Goal: Task Accomplishment & Management: Use online tool/utility

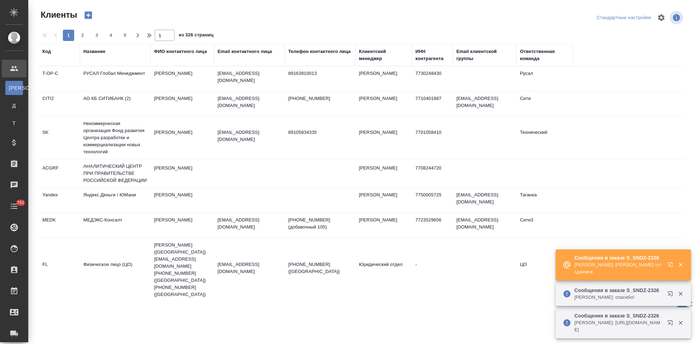
select select "RU"
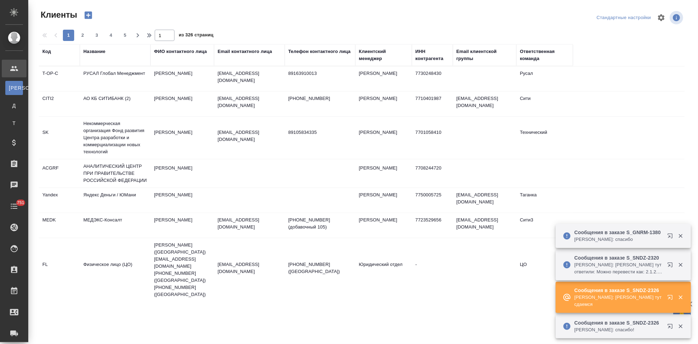
click at [669, 298] on icon "button" at bounding box center [670, 297] width 5 height 5
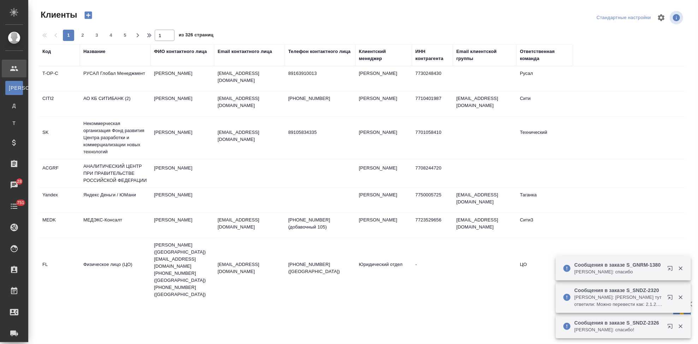
click at [46, 53] on div "Код" at bounding box center [46, 51] width 8 height 7
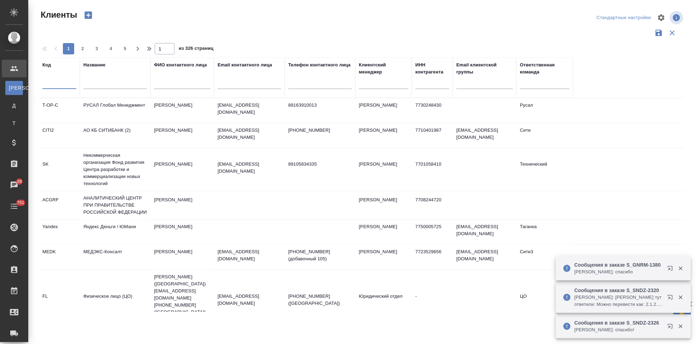
click at [58, 88] on input "text" at bounding box center [59, 84] width 34 height 9
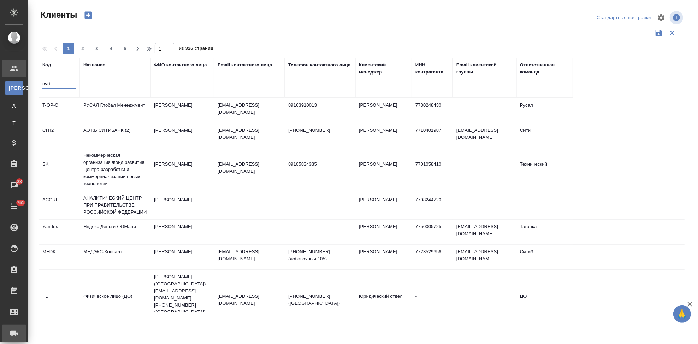
type input "nvrt"
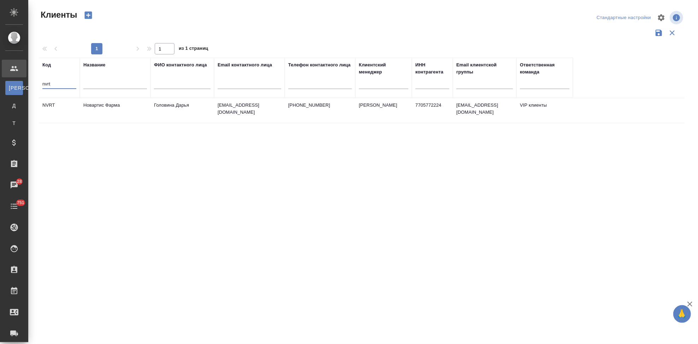
click at [262, 108] on p "daria.golovina@novartis.com" at bounding box center [250, 109] width 64 height 14
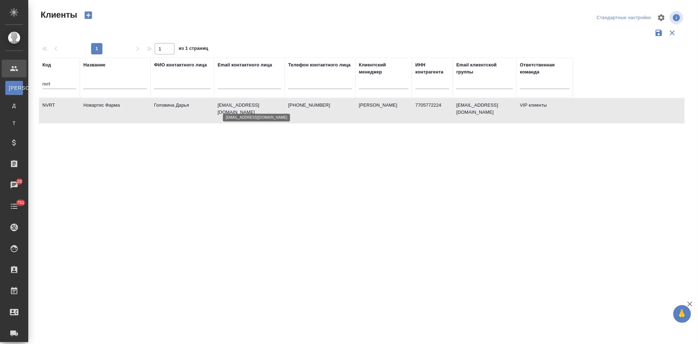
click at [262, 108] on p "daria.golovina@novartis.com" at bounding box center [250, 109] width 64 height 14
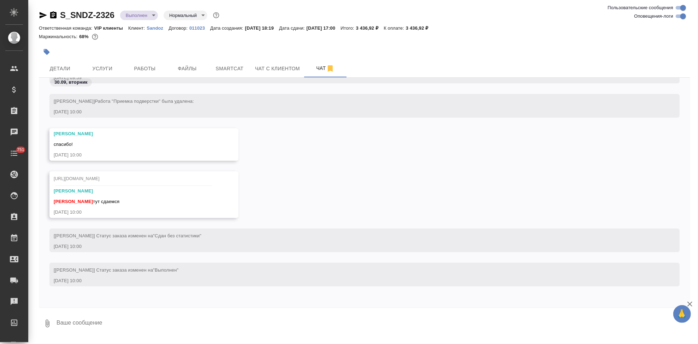
scroll to position [10755, 0]
click at [129, 323] on textarea at bounding box center [373, 324] width 634 height 24
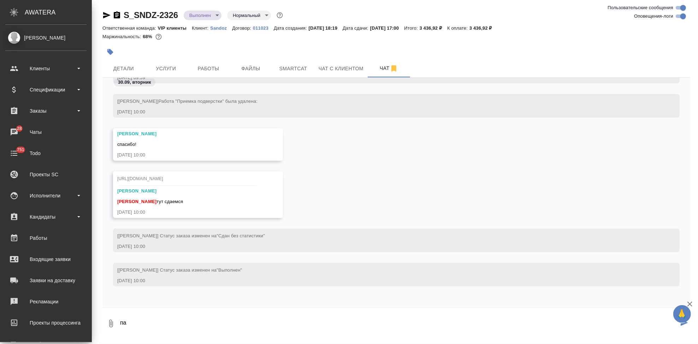
type textarea "п"
type textarea "спасибо"
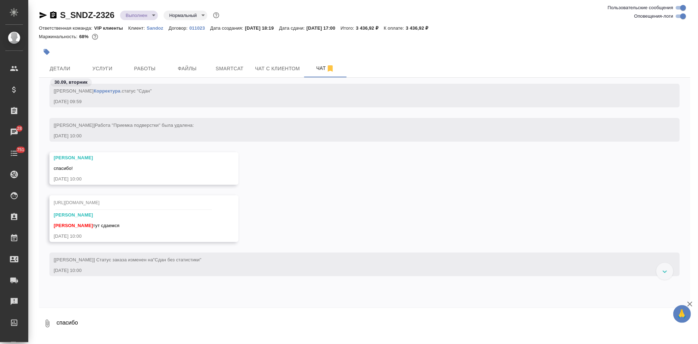
scroll to position [10186, 0]
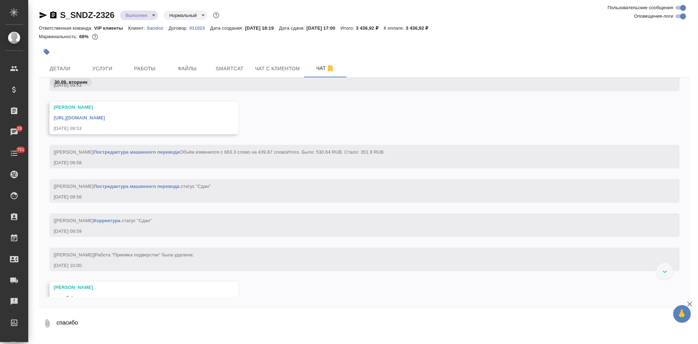
click at [105, 118] on link "https://drive.awatera.com/apps/files/files/10509906?dir=/Shares/Sandoz/Orders/S…" at bounding box center [79, 117] width 51 height 5
click at [159, 31] on div "Ответственная команда: VIP клиенты Клиент: Sandoz Договор: 011023 Дата создания…" at bounding box center [364, 28] width 651 height 8
click at [158, 29] on p "Sandoz" at bounding box center [158, 27] width 22 height 5
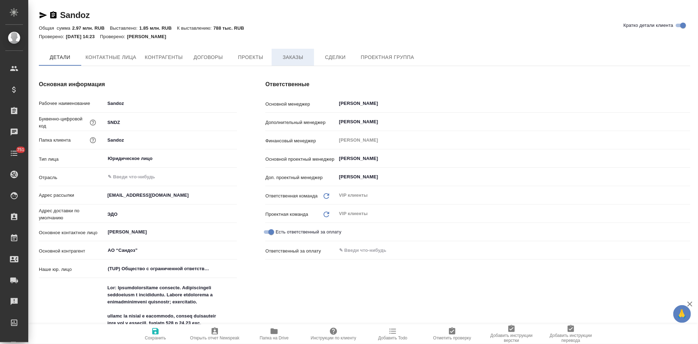
type textarea "x"
click at [292, 58] on span "Заказы" at bounding box center [293, 57] width 34 height 9
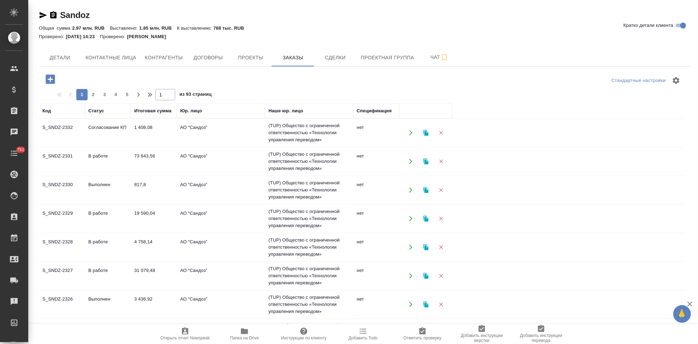
click at [129, 136] on td "Согласование КП" at bounding box center [108, 132] width 46 height 25
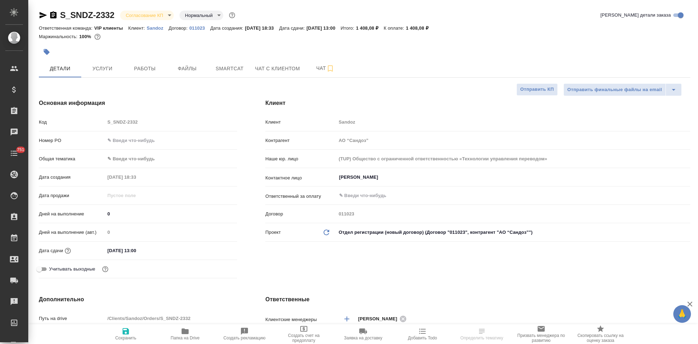
select select "RU"
click at [170, 17] on body "🙏 .cls-1 fill:#fff; AWATERA Kabargina Anna Клиенты Спецификации Заказы 28 Чаты …" at bounding box center [349, 172] width 698 height 344
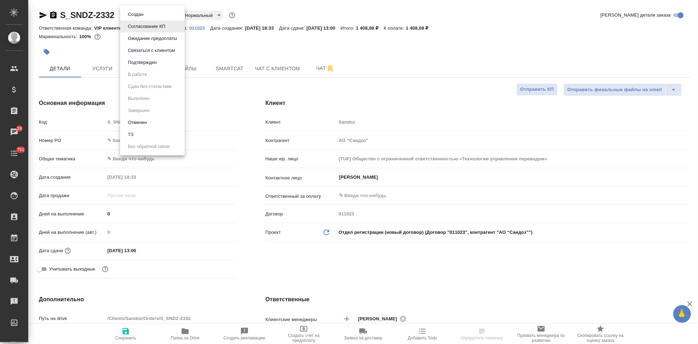
click at [149, 65] on button "Подтвержден" at bounding box center [142, 63] width 33 height 8
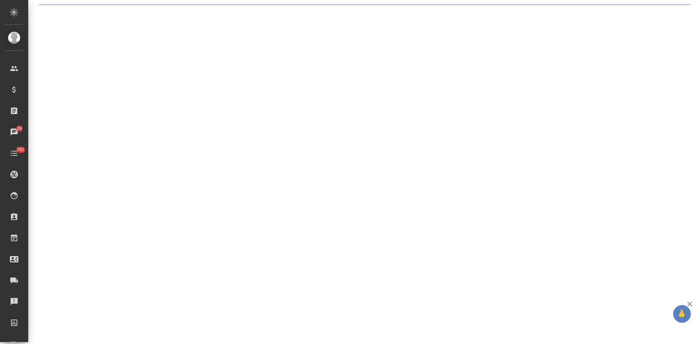
select select "RU"
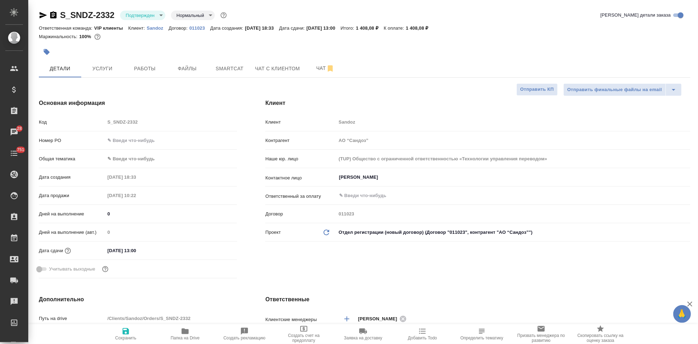
type textarea "x"
click at [309, 66] on span "Чат" at bounding box center [325, 68] width 34 height 9
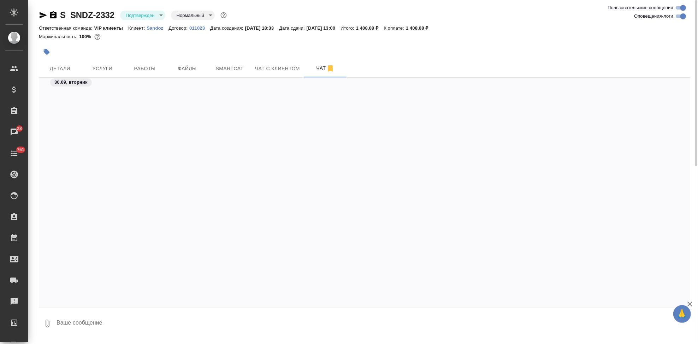
scroll to position [1308, 0]
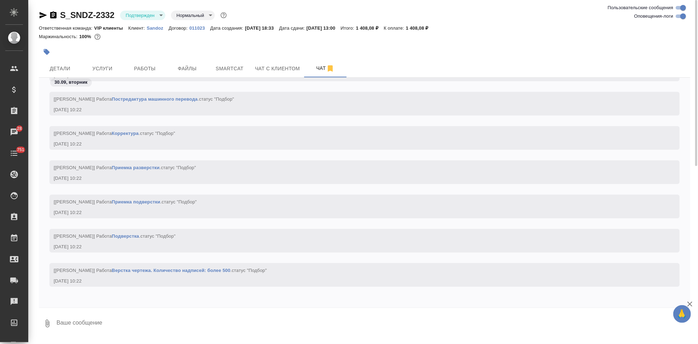
click at [158, 324] on textarea at bounding box center [373, 324] width 634 height 24
type textarea """
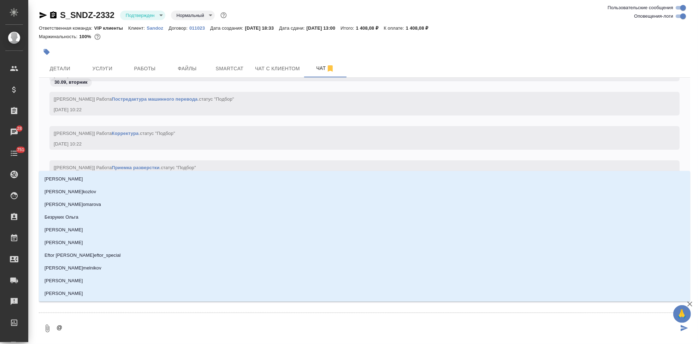
type textarea "@i"
type input "i"
type textarea "@ik"
type input "ik"
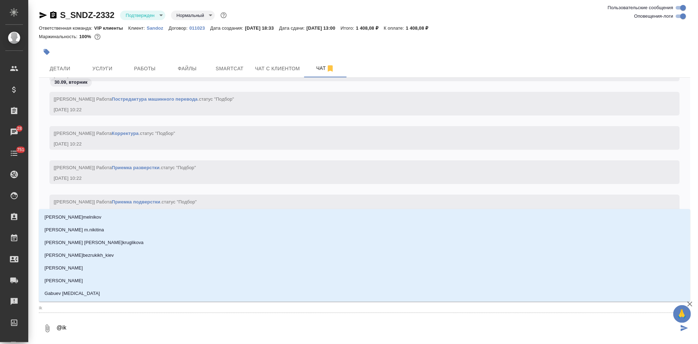
type textarea "@i"
type input "i"
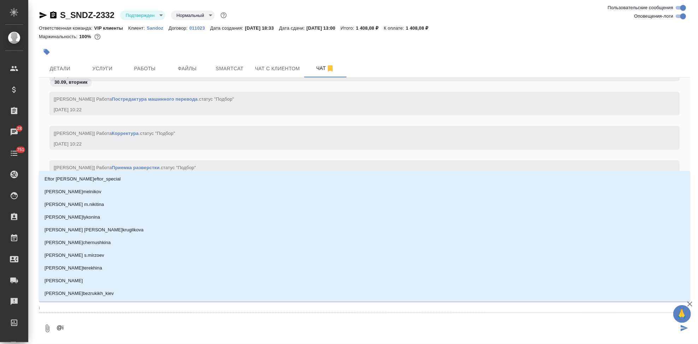
type textarea "@"
type textarea "@ш"
type input "ш"
type textarea "@шл"
type input "шл"
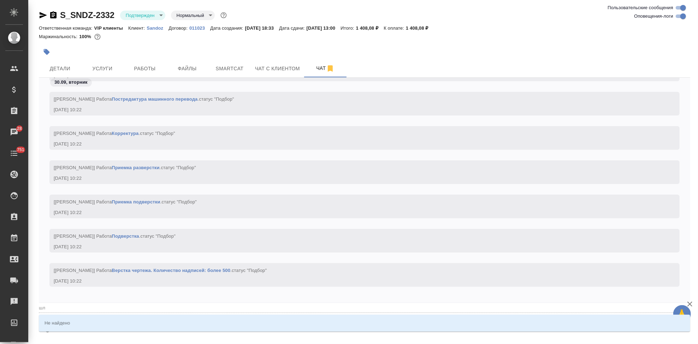
type textarea "@шло"
type input "шло"
type textarea "@шлощ"
type input "шлощ"
type textarea "@шло"
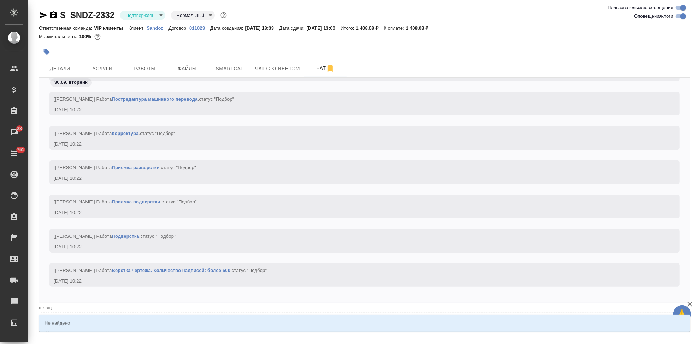
type input "шло"
type textarea "@шл"
type input "шл"
type textarea "@ш"
type input "ш"
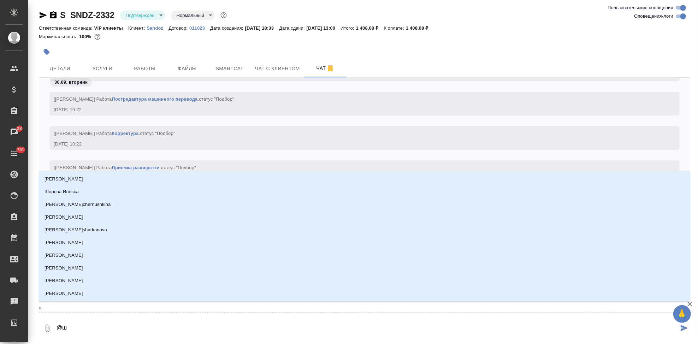
type textarea "@"
type textarea "@г"
type input "г"
type textarea "@го"
type input "го"
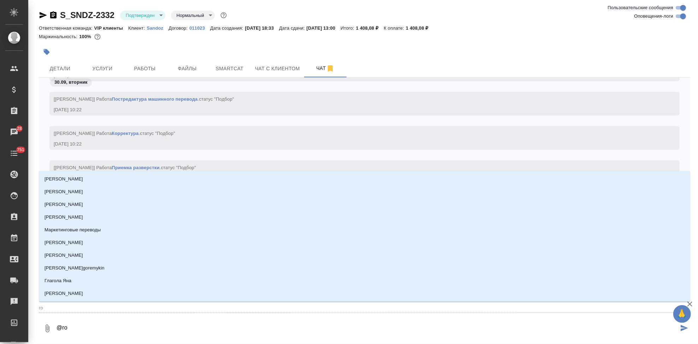
type textarea "@гор"
type input "гор"
type textarea "@горш"
type input "горш"
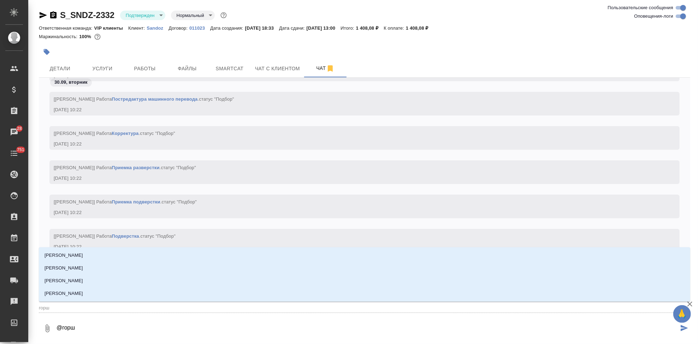
type textarea "@горшк"
type input "горшк"
type textarea "@горшко"
type input "горшко"
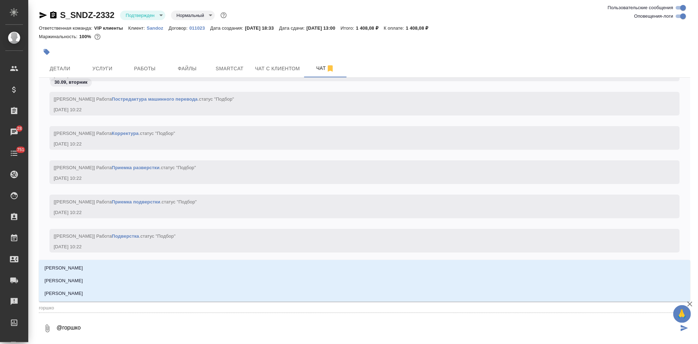
type textarea "@горшков"
type input "горшков"
type textarea "@горшкова"
type input "горшкова"
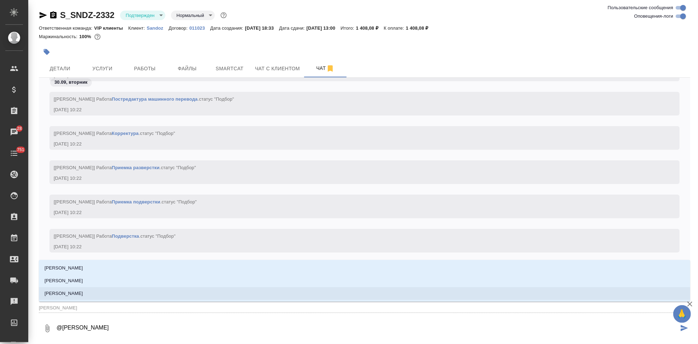
click at [83, 295] on p "Горшкова Валентина" at bounding box center [64, 293] width 39 height 7
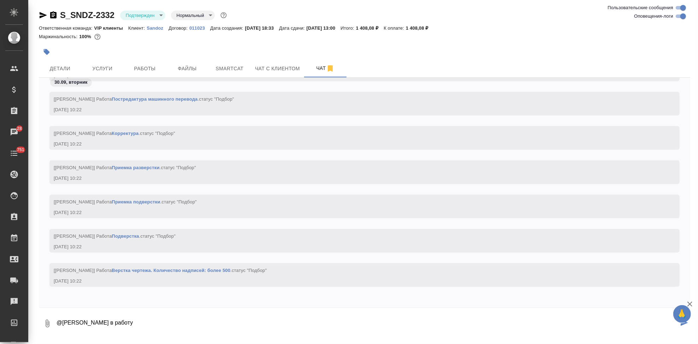
type textarea "@Горшкова Валентина в работу"
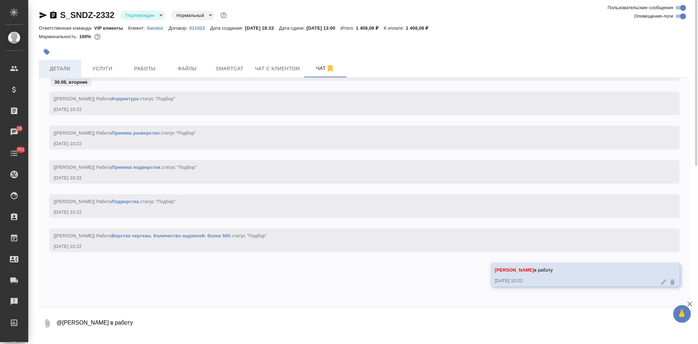
click at [58, 67] on span "Детали" at bounding box center [60, 68] width 34 height 9
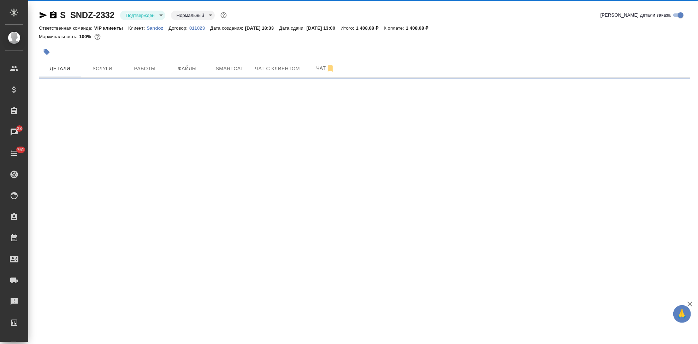
select select "RU"
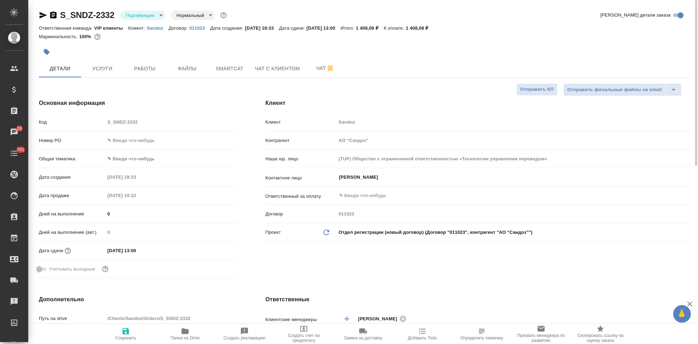
type textarea "x"
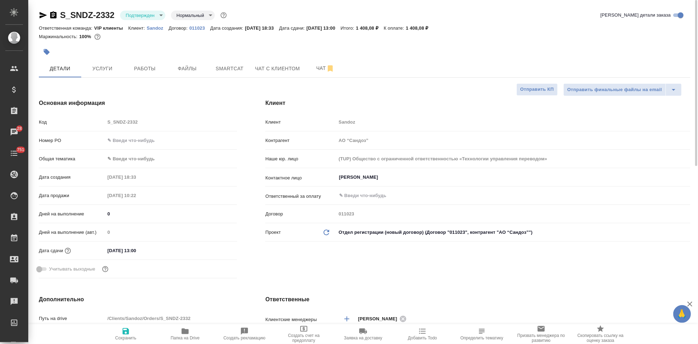
type textarea "x"
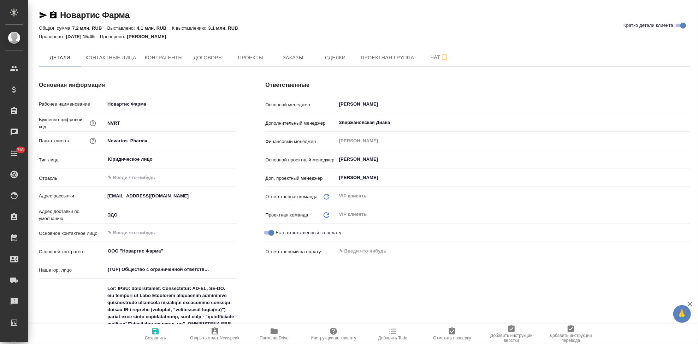
type textarea "x"
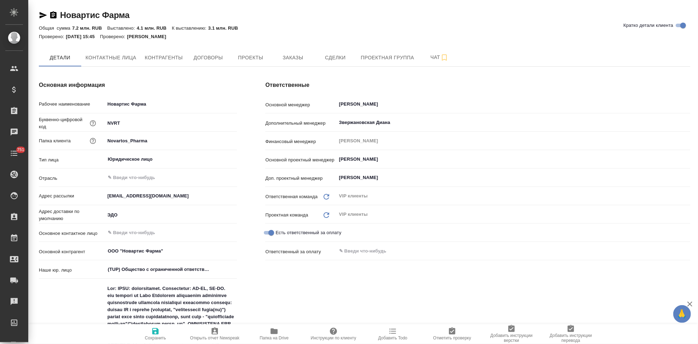
type textarea "x"
click at [299, 55] on span "Заказы" at bounding box center [293, 57] width 34 height 9
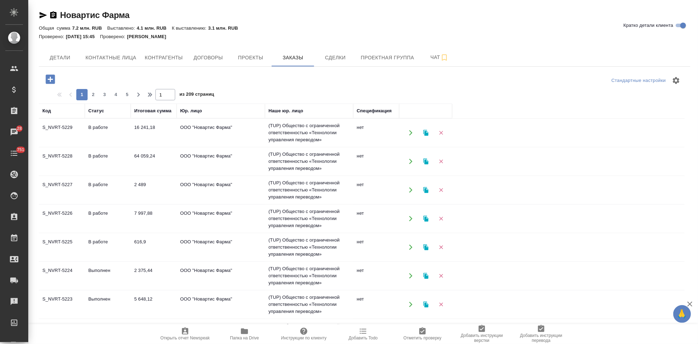
click at [49, 82] on icon "button" at bounding box center [50, 79] width 9 height 9
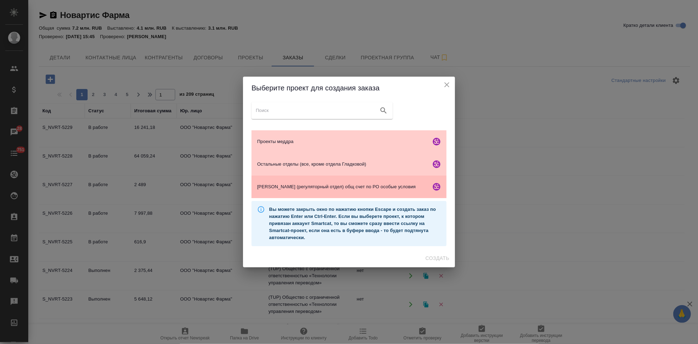
click at [292, 184] on span "Гладкова (регуляторный отдел) общ счет по РО особые условия" at bounding box center [342, 186] width 171 height 7
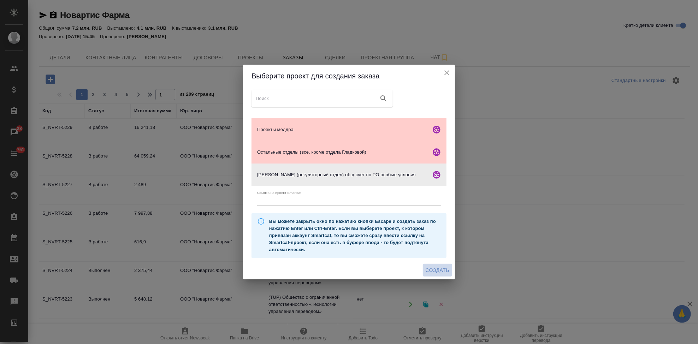
click at [436, 270] on span "Создать" at bounding box center [438, 270] width 24 height 9
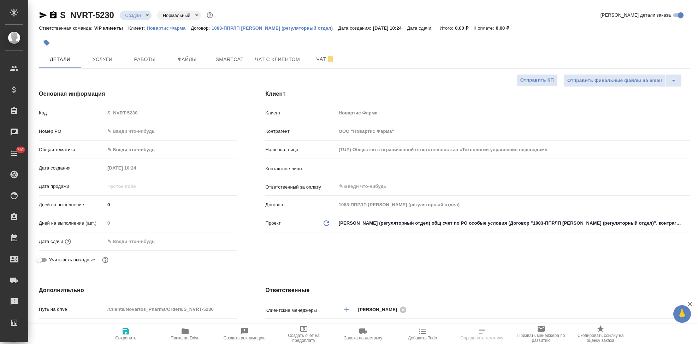
select select "RU"
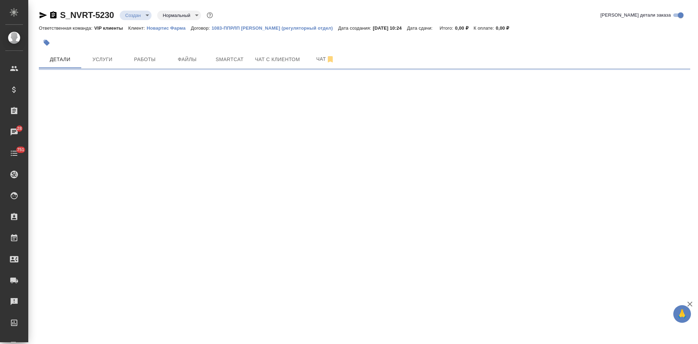
select select "RU"
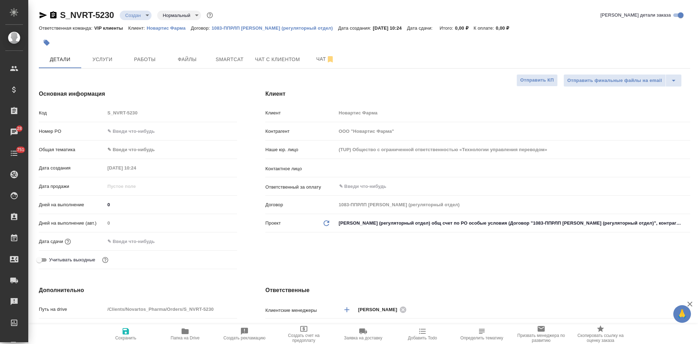
type textarea "x"
click at [385, 171] on input "text" at bounding box center [501, 168] width 326 height 8
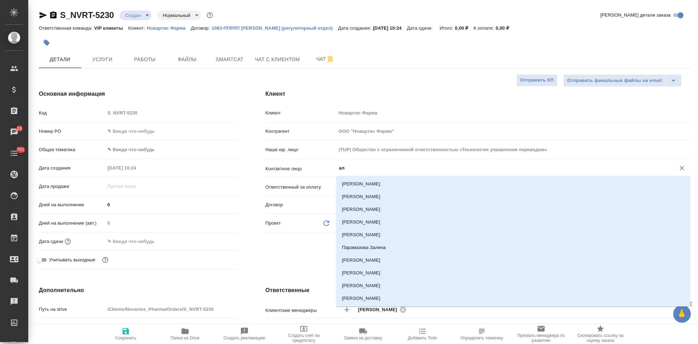
type input "[PERSON_NAME]"
type textarea "x"
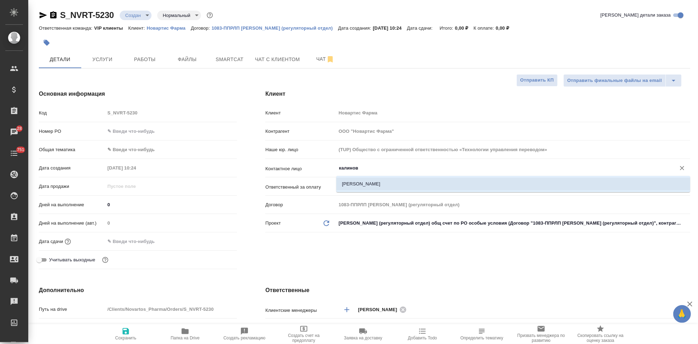
click at [363, 182] on li "[PERSON_NAME]" at bounding box center [513, 184] width 354 height 13
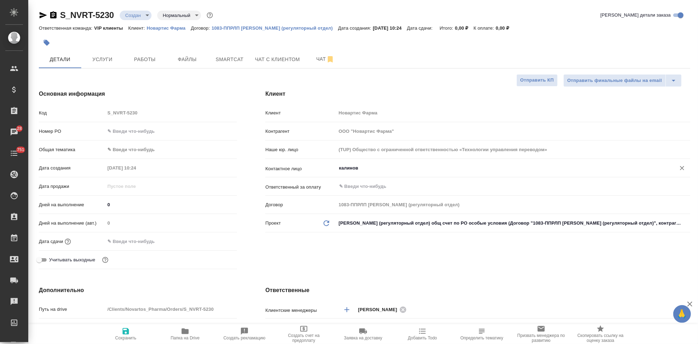
type input "[PERSON_NAME]"
type textarea "x"
type input "[PERSON_NAME]"
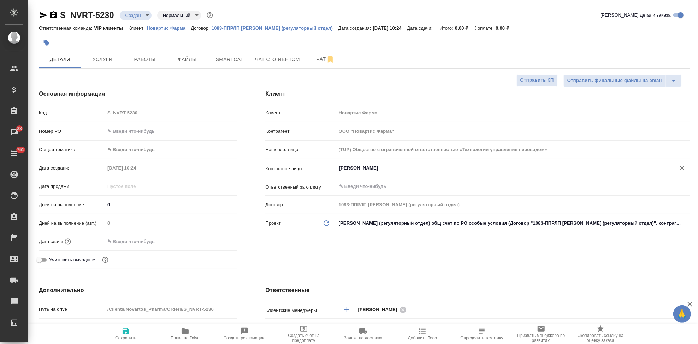
click at [120, 333] on span "Сохранить" at bounding box center [125, 333] width 51 height 13
type textarea "x"
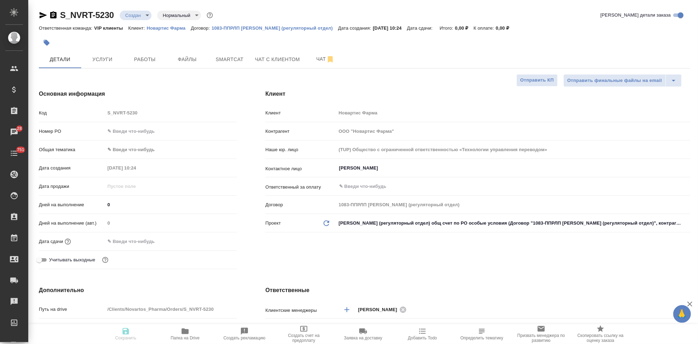
type textarea "x"
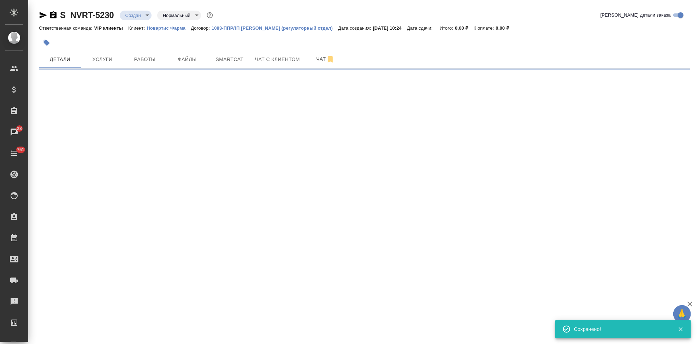
select select "RU"
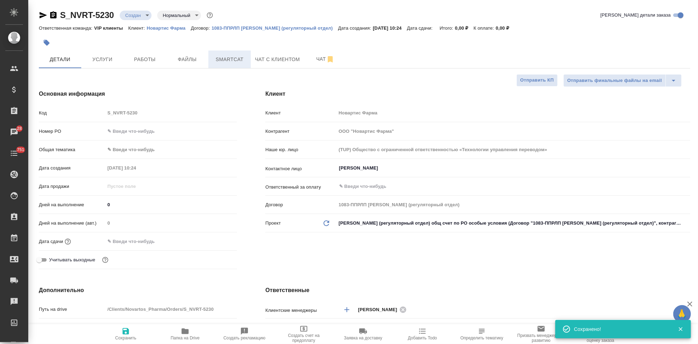
type textarea "x"
click at [184, 59] on span "Файлы" at bounding box center [187, 59] width 34 height 9
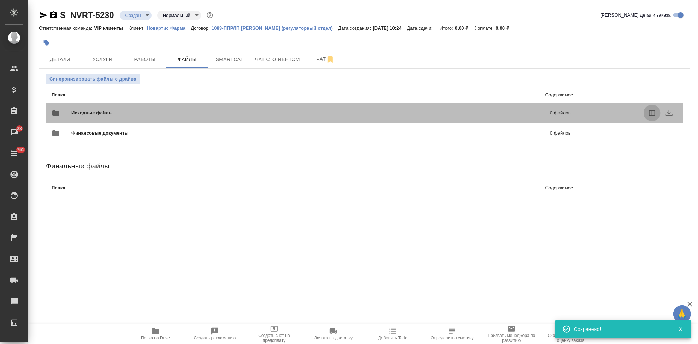
click at [655, 111] on icon "uploadFiles" at bounding box center [652, 113] width 6 height 6
click at [0, 0] on input "uploadFiles" at bounding box center [0, 0] width 0 height 0
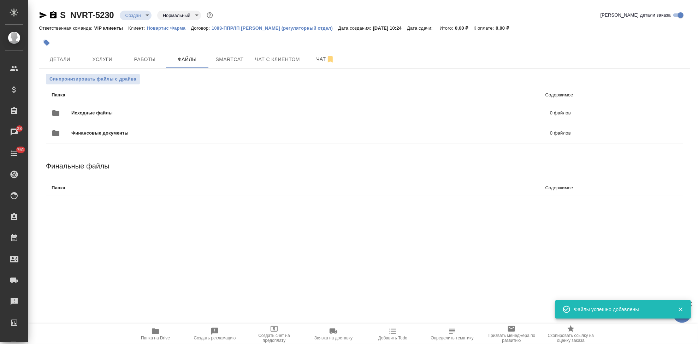
click at [146, 15] on body "🙏 .cls-1 fill:#fff; AWATERA Kabargina Anna Клиенты Спецификации Заказы 28 Чаты …" at bounding box center [349, 172] width 698 height 344
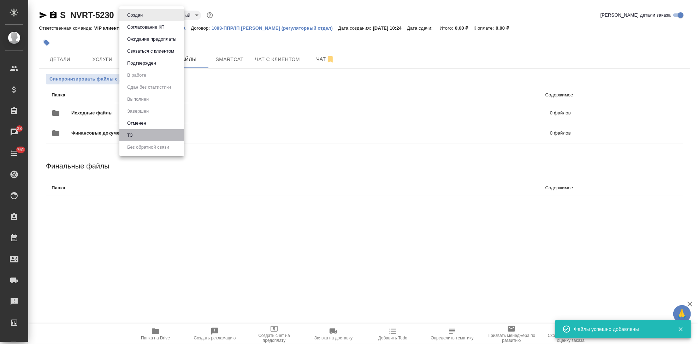
click at [140, 135] on li "ТЗ" at bounding box center [151, 135] width 65 height 12
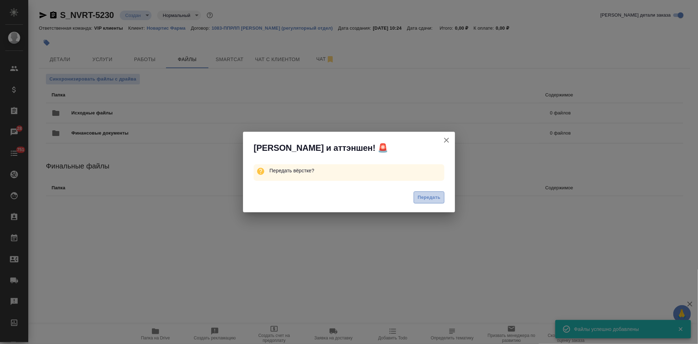
click at [438, 195] on span "Передать" at bounding box center [429, 198] width 23 height 8
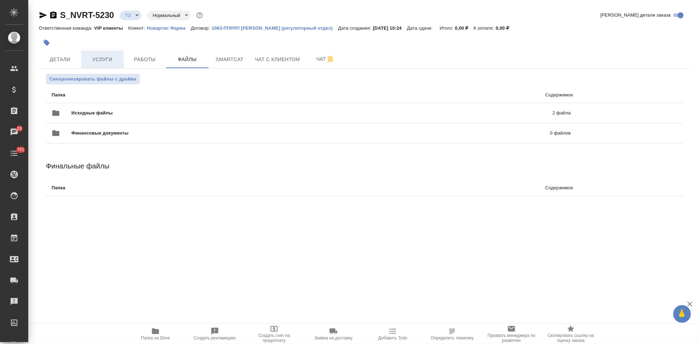
click at [105, 63] on span "Услуги" at bounding box center [102, 59] width 34 height 9
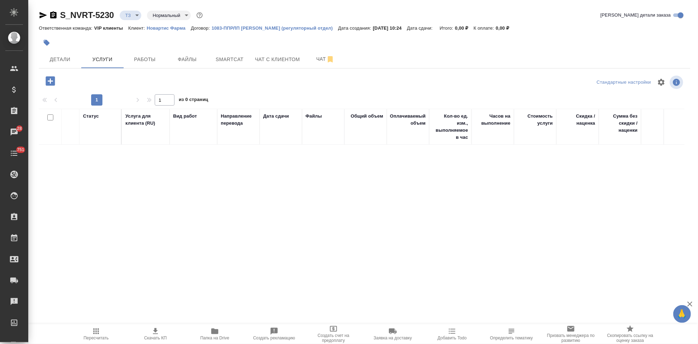
click at [47, 82] on icon "button" at bounding box center [50, 80] width 9 height 9
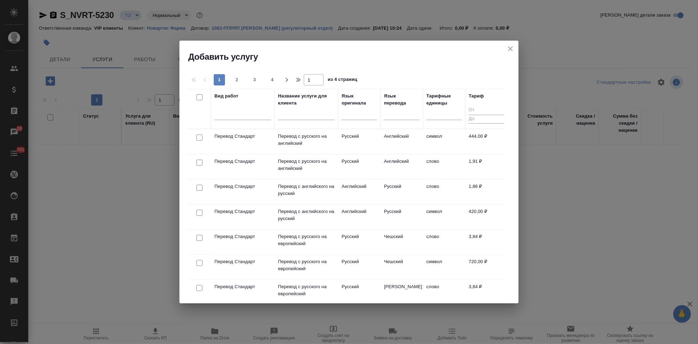
click at [291, 114] on input "text" at bounding box center [306, 115] width 57 height 9
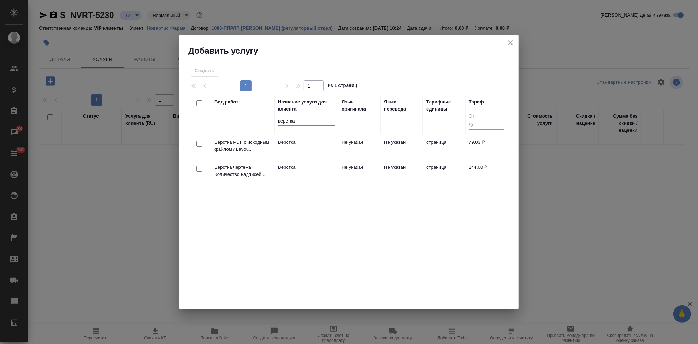
type input "верстка"
click at [343, 165] on td "Не указан" at bounding box center [359, 172] width 42 height 25
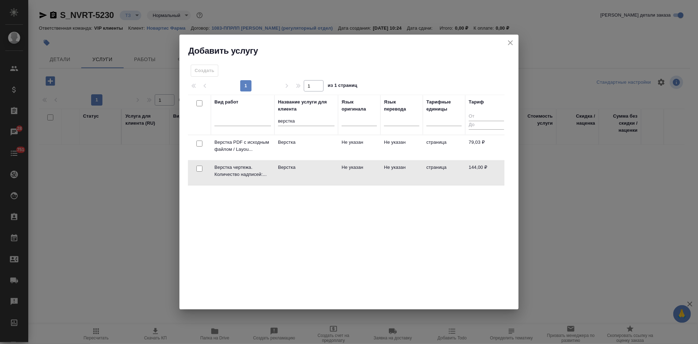
click at [343, 165] on td "Не указан" at bounding box center [359, 172] width 42 height 25
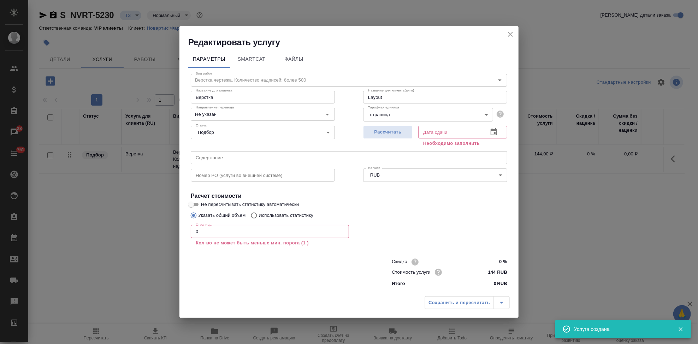
click at [241, 237] on input "0" at bounding box center [270, 231] width 158 height 13
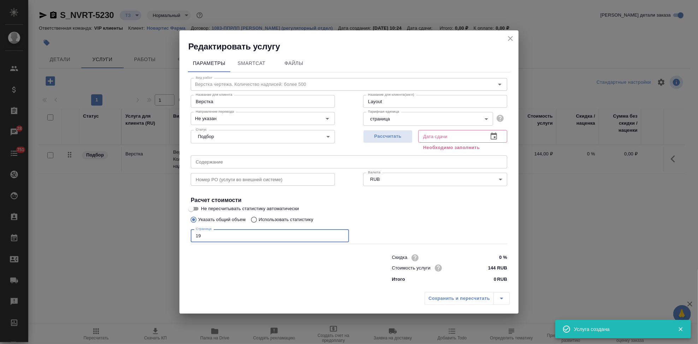
type input "19"
click at [496, 132] on icon "button" at bounding box center [494, 136] width 8 height 8
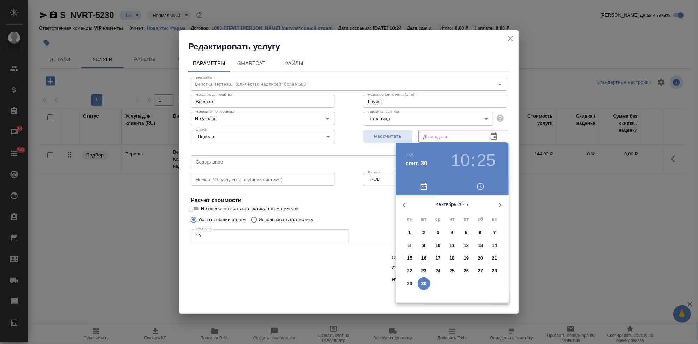
click at [499, 206] on icon "button" at bounding box center [500, 205] width 8 height 8
click at [447, 230] on span "2" at bounding box center [452, 232] width 13 height 7
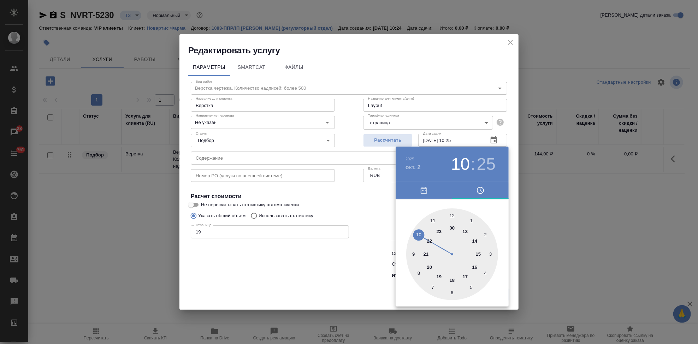
click at [463, 275] on div at bounding box center [452, 254] width 92 height 92
click at [454, 218] on div at bounding box center [452, 254] width 92 height 92
type input "02.10.2025 17:00"
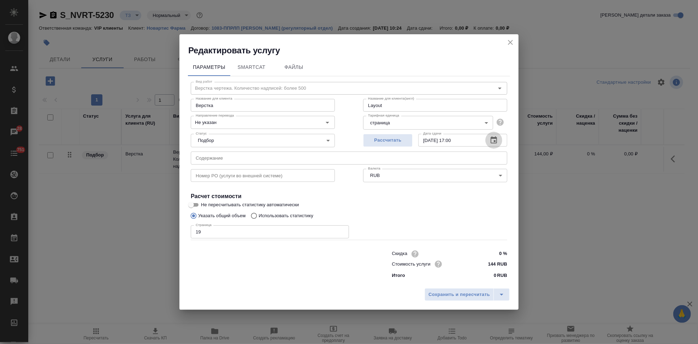
click at [248, 157] on input "text" at bounding box center [349, 158] width 317 height 13
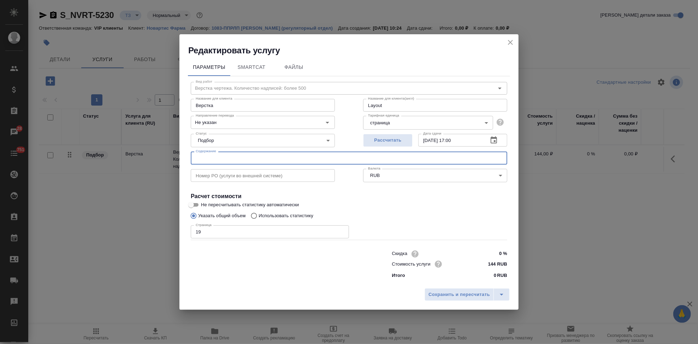
paste input "В перевод_луцентис_RTT2339_CMC"
type input "В перевод_луцентис_RTT2339_CMC"
drag, startPoint x: 288, startPoint y: 156, endPoint x: 134, endPoint y: 156, distance: 154.7
click at [134, 156] on div "Редактировать услугу Параметры SmartCat Файлы Вид работ Верстка чертежа. Количе…" at bounding box center [349, 172] width 698 height 344
click at [502, 296] on icon "split button" at bounding box center [501, 294] width 8 height 8
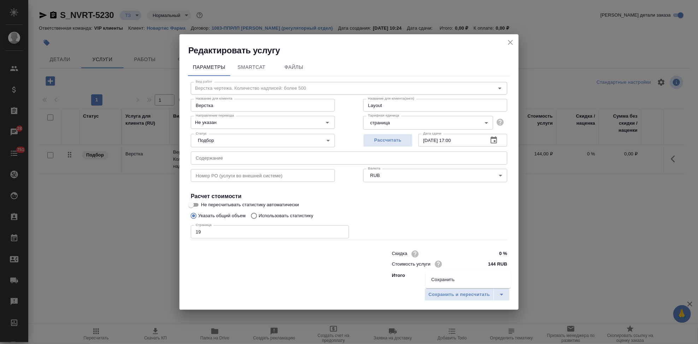
click at [460, 278] on li "Сохранить" at bounding box center [468, 279] width 85 height 11
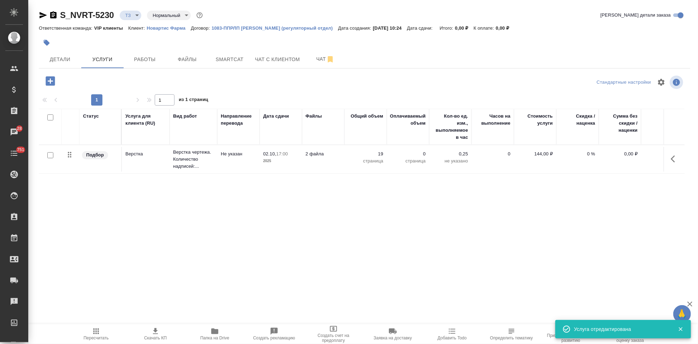
click at [55, 80] on icon "button" at bounding box center [50, 80] width 9 height 9
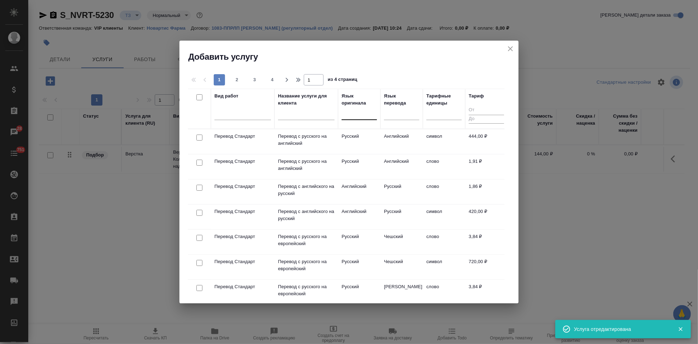
click at [354, 113] on div at bounding box center [359, 113] width 35 height 10
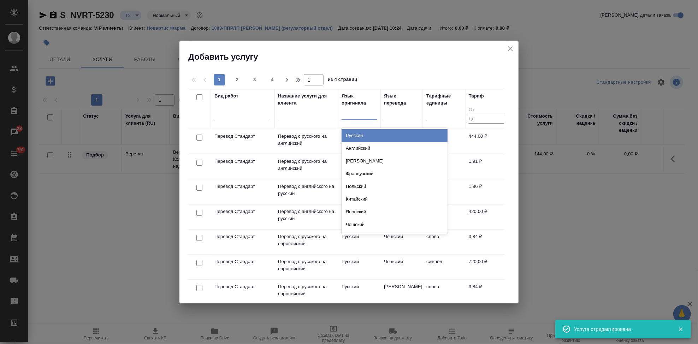
type input "а"
click at [360, 138] on div "Английский" at bounding box center [395, 135] width 106 height 13
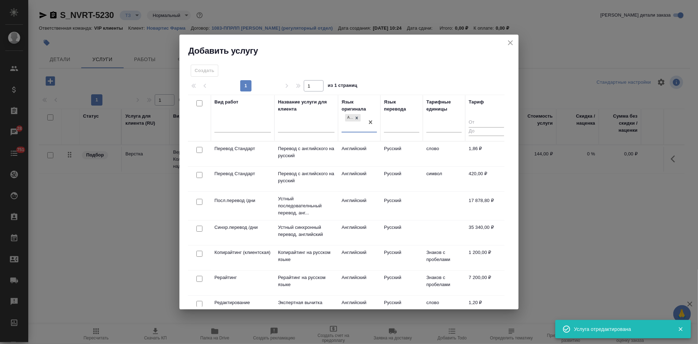
click at [390, 155] on td "Русский" at bounding box center [401, 154] width 42 height 25
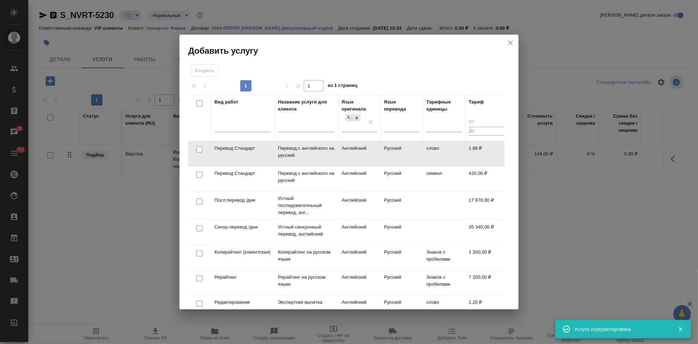
click at [390, 155] on td "Русский" at bounding box center [401, 153] width 42 height 25
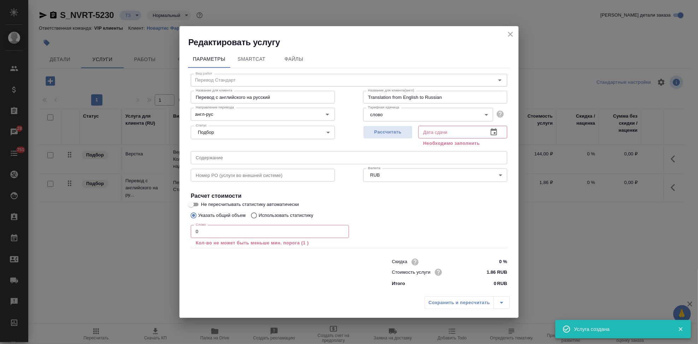
click at [236, 161] on input "text" at bounding box center [349, 157] width 317 height 13
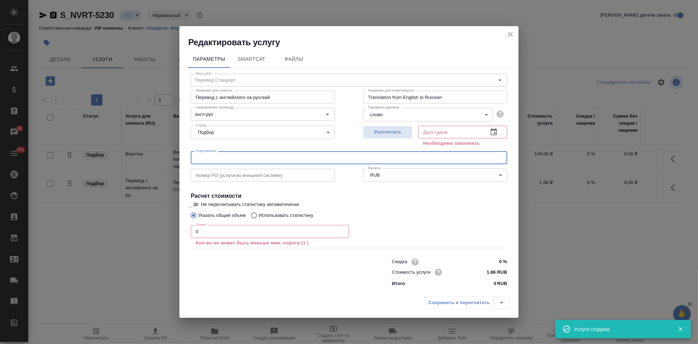
paste input "В перевод_луцентис_RTT2339_CMC"
type input "В перевод_луцентис_RTT2339_CMC"
click at [220, 117] on input "англ-рус" at bounding box center [251, 114] width 116 height 8
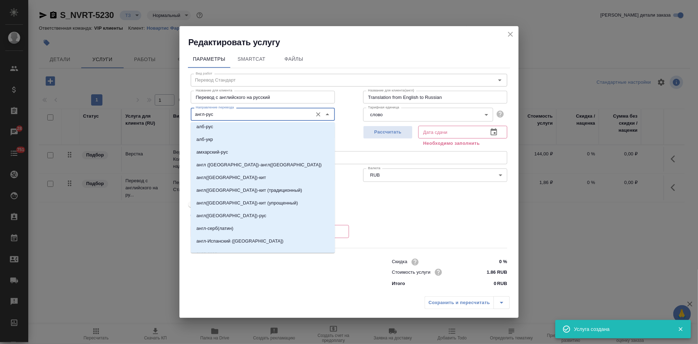
scroll to position [157, 0]
click at [219, 216] on p "англ(США)-рус" at bounding box center [231, 215] width 70 height 7
type input "англ(США)-рус"
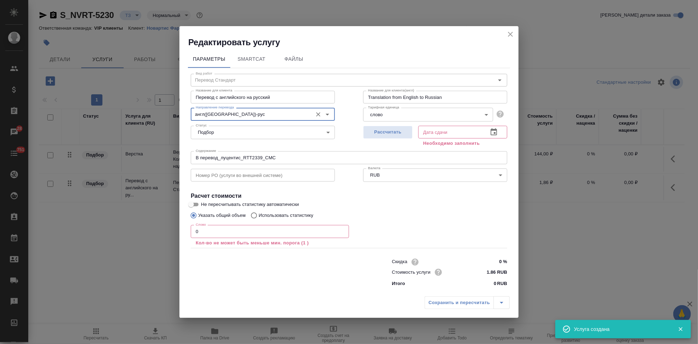
click at [221, 235] on input "0" at bounding box center [270, 231] width 158 height 13
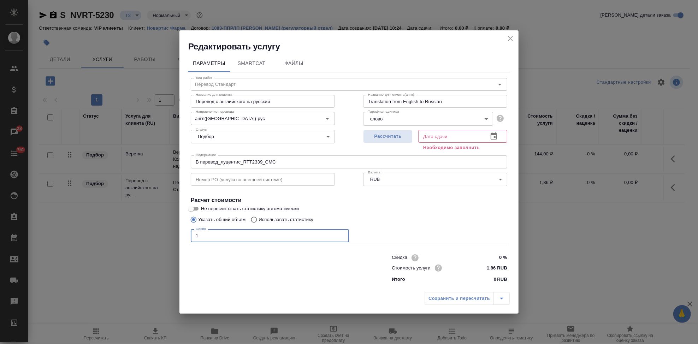
type input "1"
click at [500, 137] on button "button" at bounding box center [493, 136] width 17 height 17
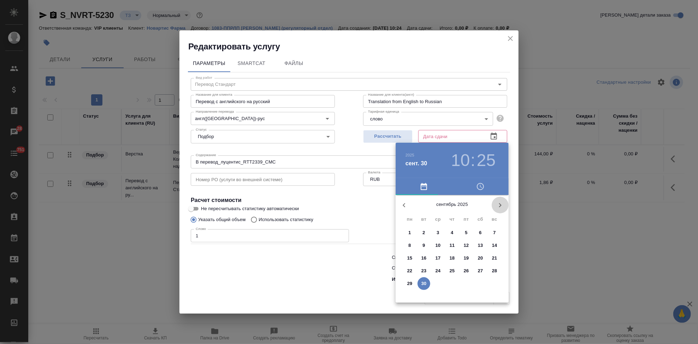
click at [500, 209] on icon "button" at bounding box center [500, 205] width 8 height 8
click at [457, 233] on span "2" at bounding box center [452, 232] width 13 height 7
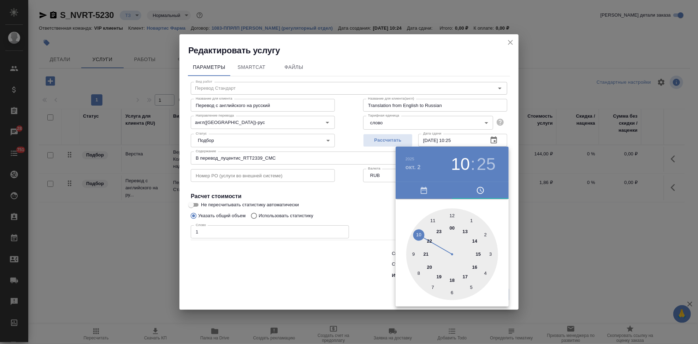
click at [466, 275] on div at bounding box center [452, 254] width 92 height 92
click at [454, 215] on div at bounding box center [452, 254] width 92 height 92
click at [451, 215] on div at bounding box center [452, 254] width 92 height 92
type input "02.10.2025 17:00"
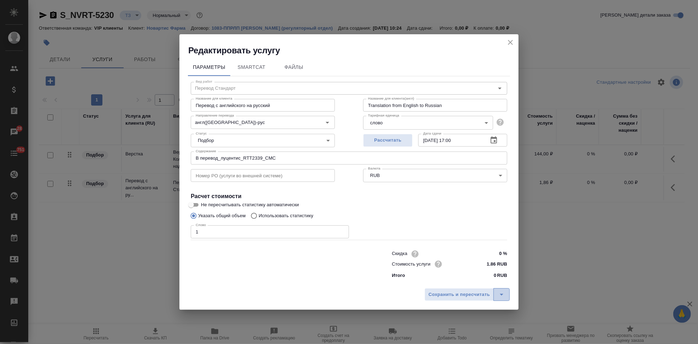
click at [507, 294] on button "split button" at bounding box center [501, 294] width 16 height 13
click at [455, 272] on ul "Сохранить" at bounding box center [468, 279] width 85 height 17
click at [452, 277] on li "Сохранить" at bounding box center [468, 279] width 85 height 11
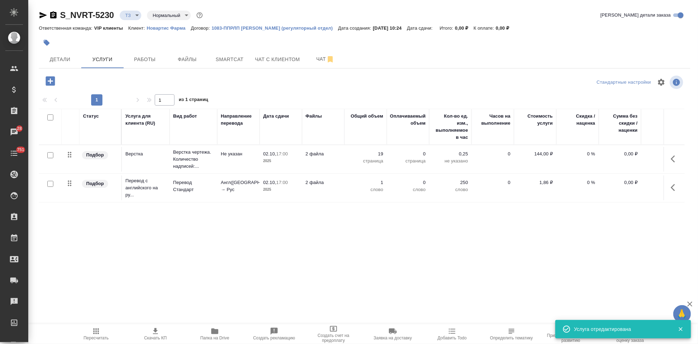
click at [53, 186] on input "checkbox" at bounding box center [50, 184] width 6 height 6
checkbox input "true"
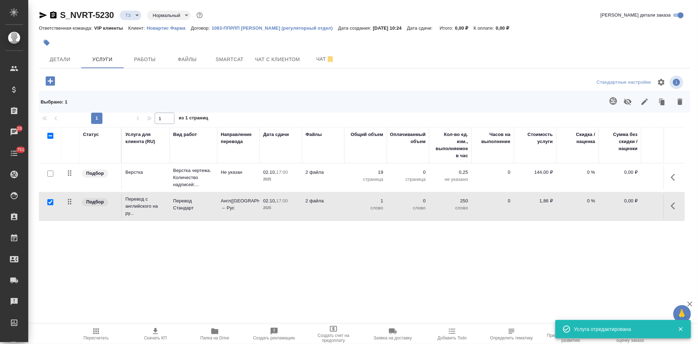
click at [614, 100] on icon "button" at bounding box center [613, 101] width 8 height 8
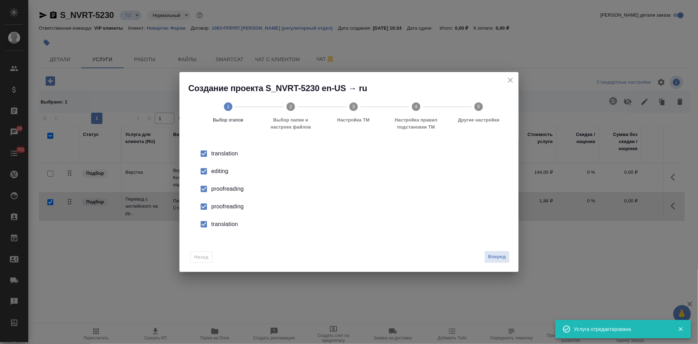
click at [212, 175] on div "editing" at bounding box center [356, 171] width 290 height 8
click at [204, 207] on input "checkbox" at bounding box center [203, 206] width 15 height 15
click at [204, 225] on input "checkbox" at bounding box center [203, 224] width 15 height 15
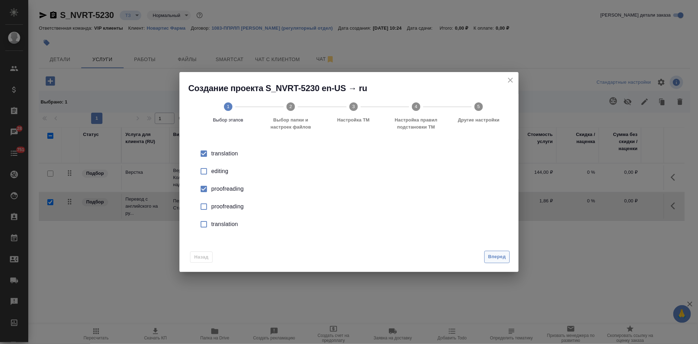
click at [493, 257] on span "Вперед" at bounding box center [497, 257] width 18 height 8
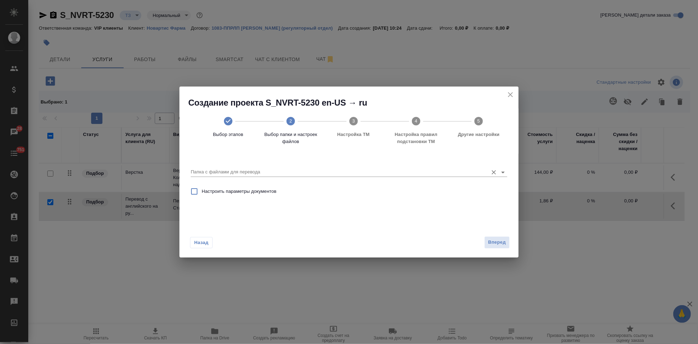
click at [439, 168] on input "Папка с файлами для перевода" at bounding box center [338, 172] width 294 height 8
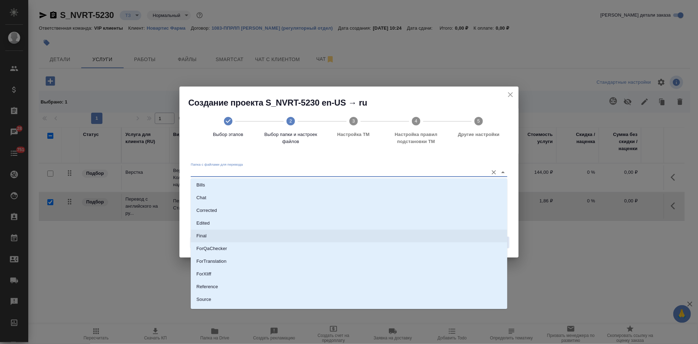
scroll to position [36, 0]
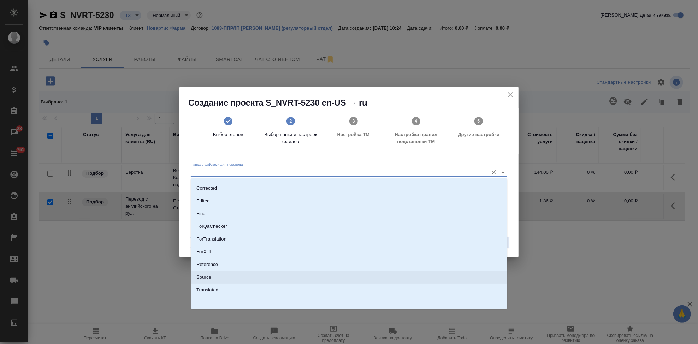
click at [229, 281] on li "Source" at bounding box center [349, 277] width 317 height 13
type input "Source"
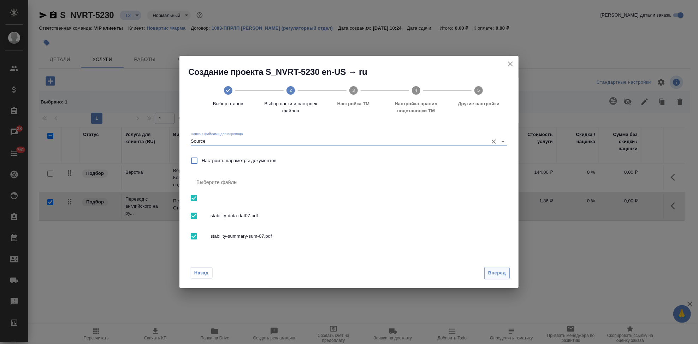
click at [501, 272] on span "Вперед" at bounding box center [497, 273] width 18 height 8
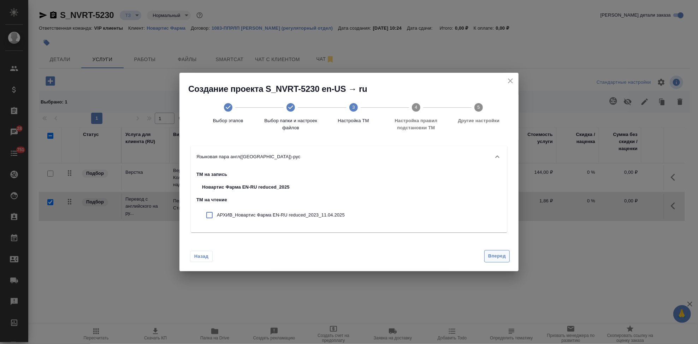
click at [497, 253] on span "Вперед" at bounding box center [497, 256] width 18 height 8
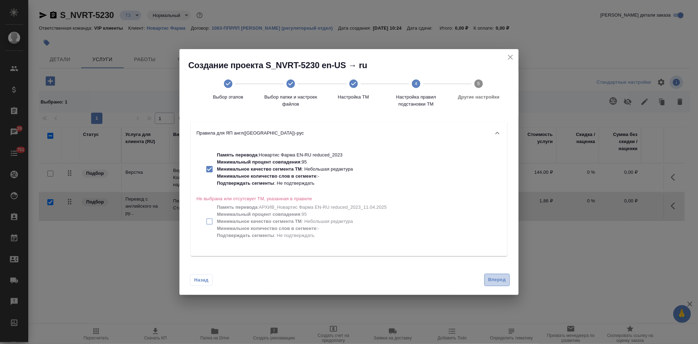
click at [495, 276] on span "Вперед" at bounding box center [497, 280] width 18 height 8
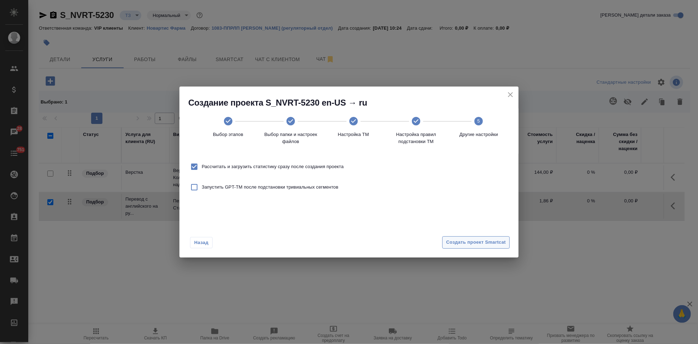
click at [486, 239] on span "Создать проект Smartcat" at bounding box center [476, 242] width 60 height 8
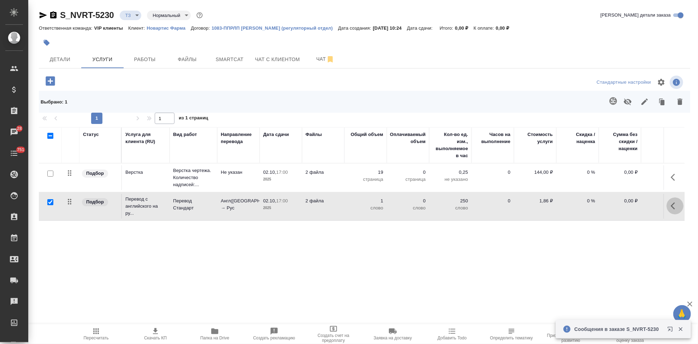
click at [671, 206] on icon "button" at bounding box center [675, 206] width 8 height 8
click at [635, 206] on icon "button" at bounding box center [635, 206] width 6 height 6
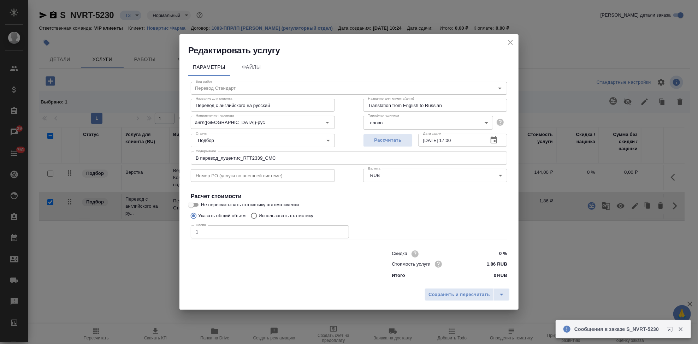
click at [254, 215] on input "Использовать статистику" at bounding box center [252, 215] width 11 height 13
radio input "true"
radio input "false"
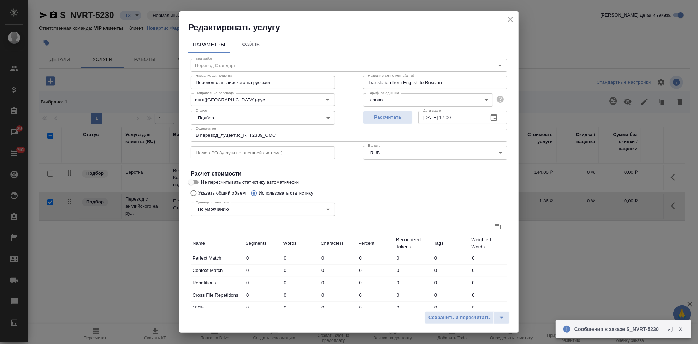
click at [495, 227] on icon at bounding box center [498, 226] width 7 height 5
click at [0, 0] on input "file" at bounding box center [0, 0] width 0 height 0
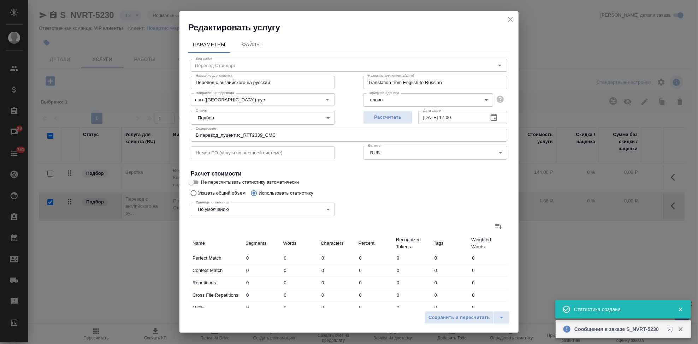
type input "138"
type input "312"
type input "1832"
type input "112"
type input "265"
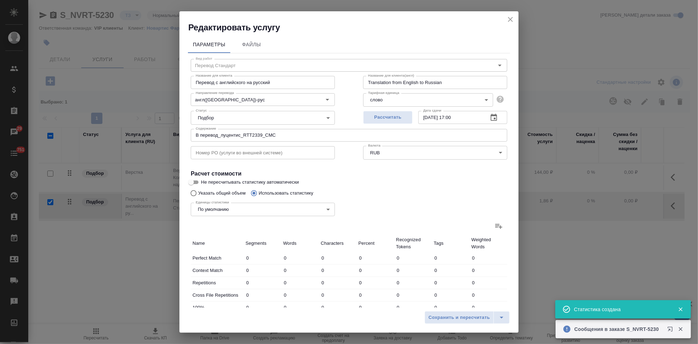
type input "1649"
type input "33"
type input "102"
type input "624"
type input "433"
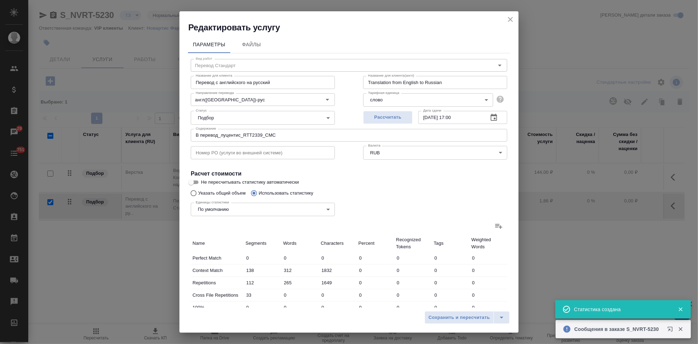
type input "1044"
type input "5460"
type input "46"
type input "408"
type input "2472"
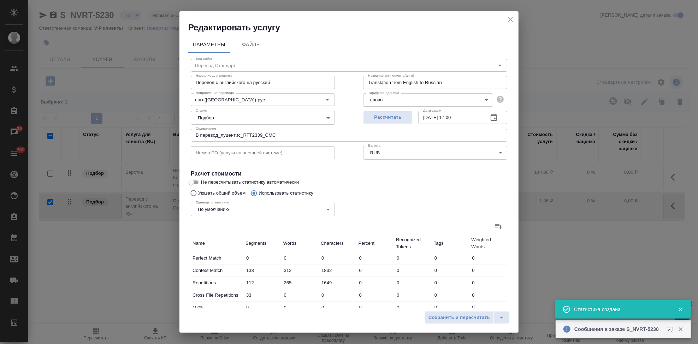
type input "18"
type input "207"
type input "1269"
type input "29"
type input "251"
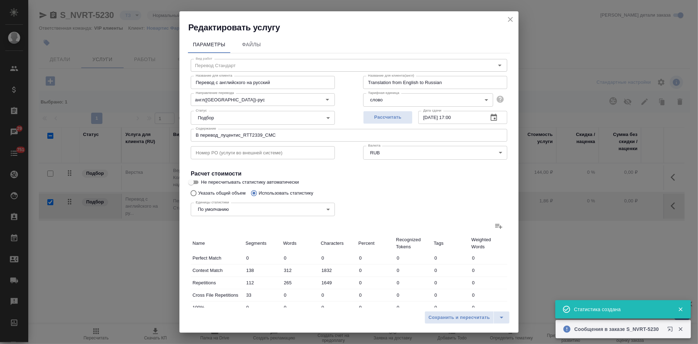
type input "1519"
type input "78"
type input "633"
type input "4214"
type input "742"
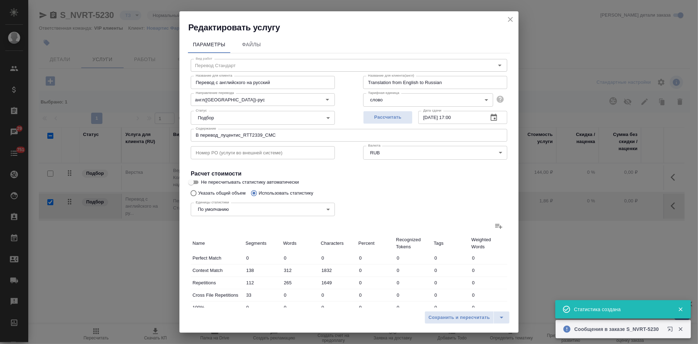
type input "2855"
type input "16766"
type input "887"
type input "3222"
type input "19039"
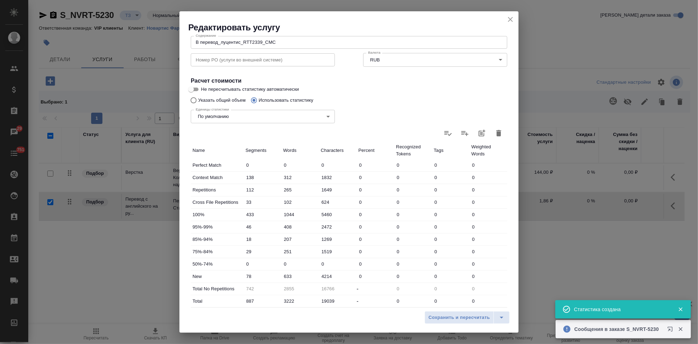
scroll to position [137, 0]
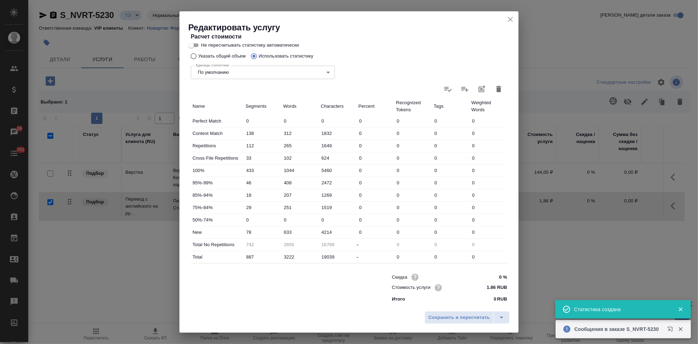
click at [286, 229] on input "633" at bounding box center [301, 232] width 38 height 10
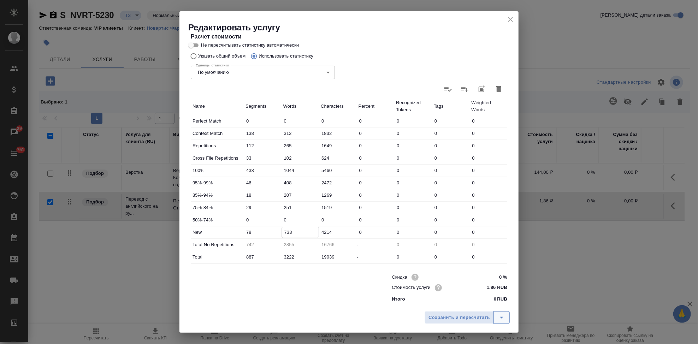
type input "733"
click at [504, 321] on icon "split button" at bounding box center [501, 317] width 8 height 8
click at [480, 308] on li "Сохранить" at bounding box center [468, 302] width 85 height 11
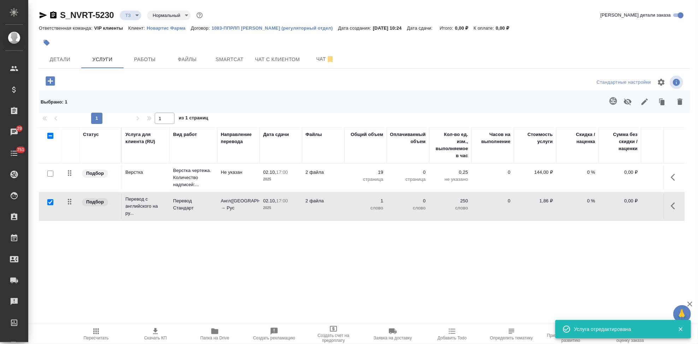
click at [93, 330] on icon "button" at bounding box center [96, 332] width 6 height 6
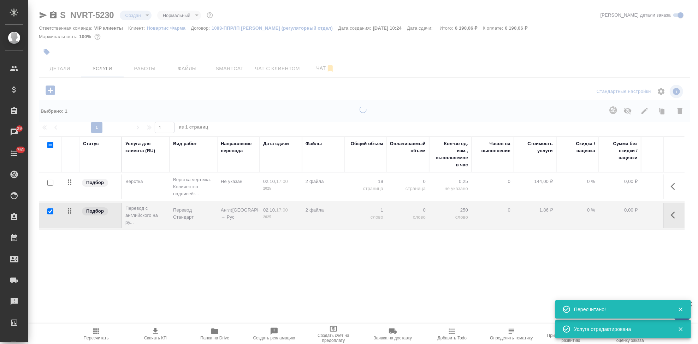
type input "new"
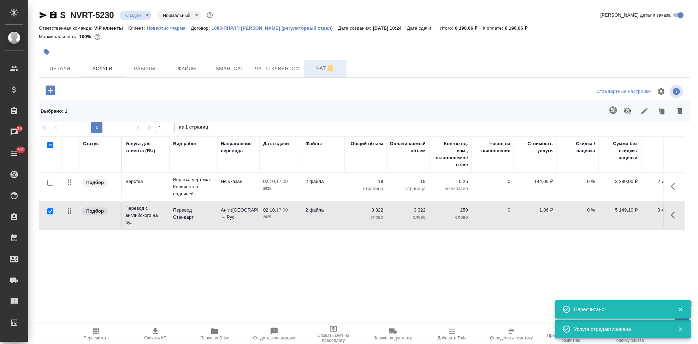
click at [312, 72] on span "Чат" at bounding box center [325, 68] width 34 height 9
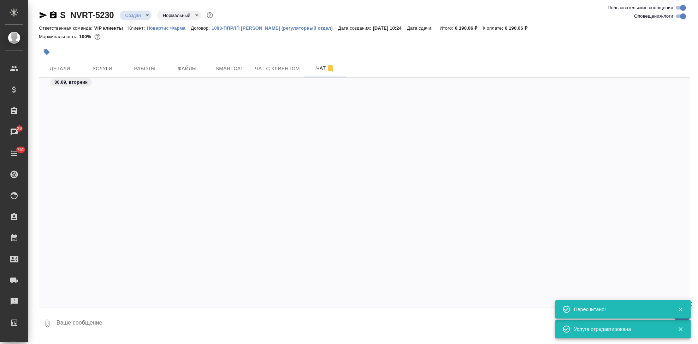
scroll to position [445, 0]
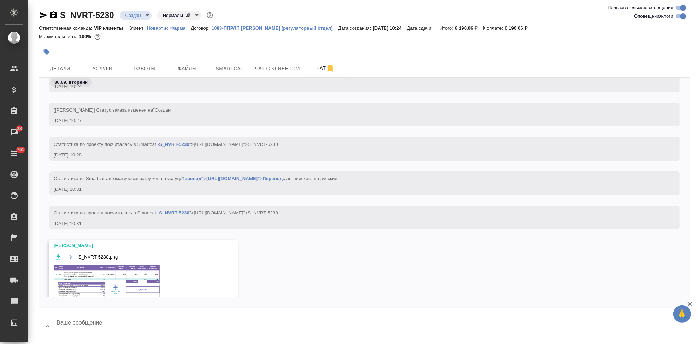
click at [93, 275] on img at bounding box center [107, 282] width 106 height 34
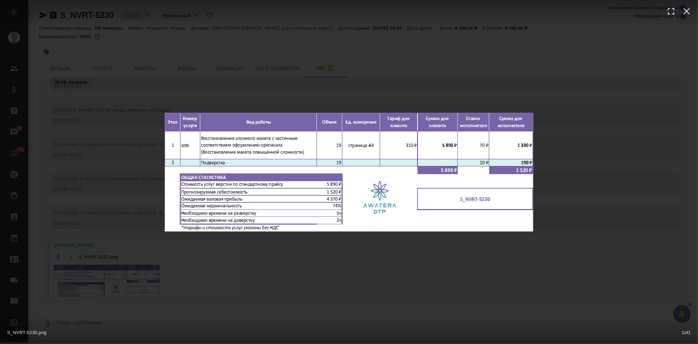
click at [317, 274] on div "S_NVRT-5230.png 1 of 1" at bounding box center [349, 172] width 698 height 344
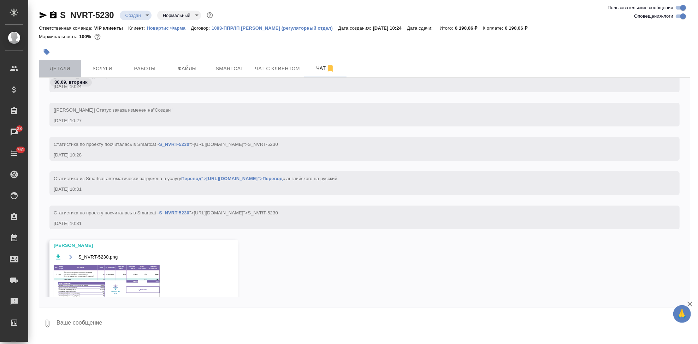
click at [60, 66] on span "Детали" at bounding box center [60, 68] width 34 height 9
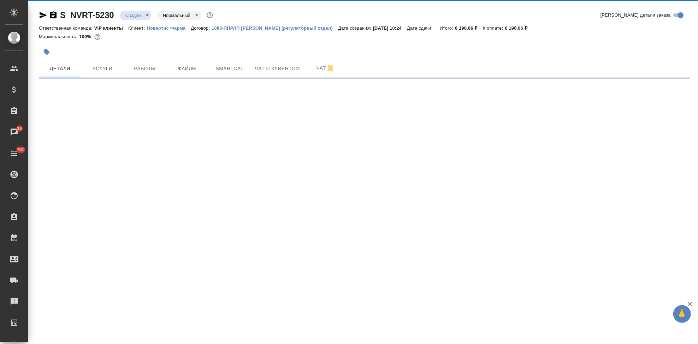
select select "RU"
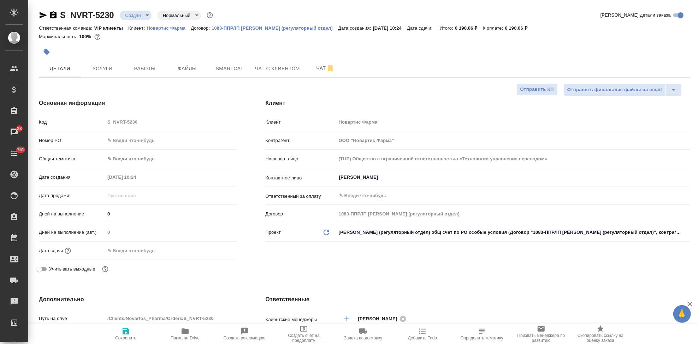
type textarea "x"
click at [126, 209] on input "0" at bounding box center [170, 214] width 131 height 10
type textarea "x"
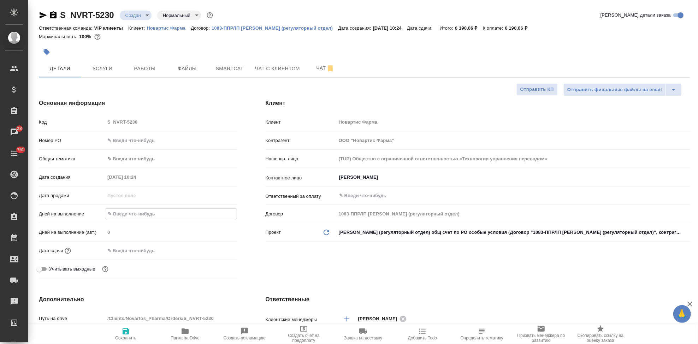
type textarea "x"
type input "2"
type textarea "x"
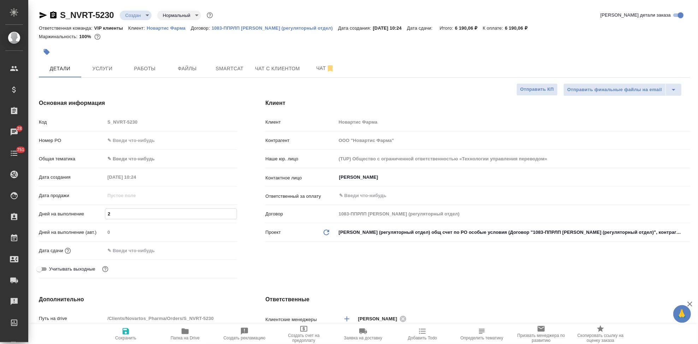
type textarea "x"
type input "2"
click at [123, 336] on span "Сохранить" at bounding box center [125, 338] width 21 height 5
type textarea "x"
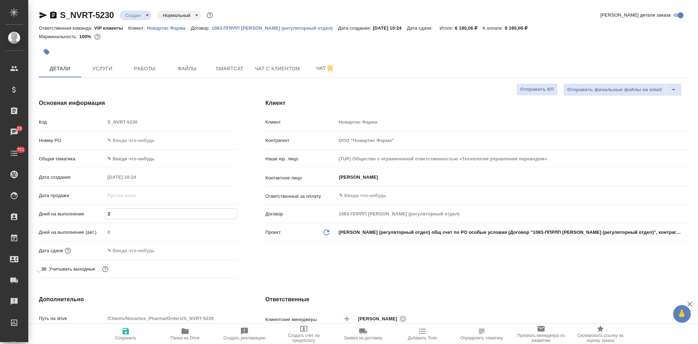
type textarea "x"
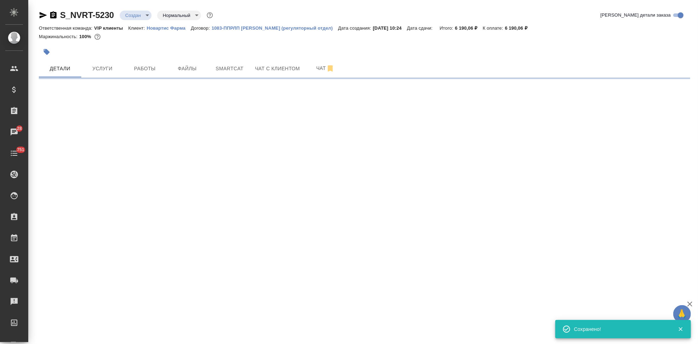
select select "RU"
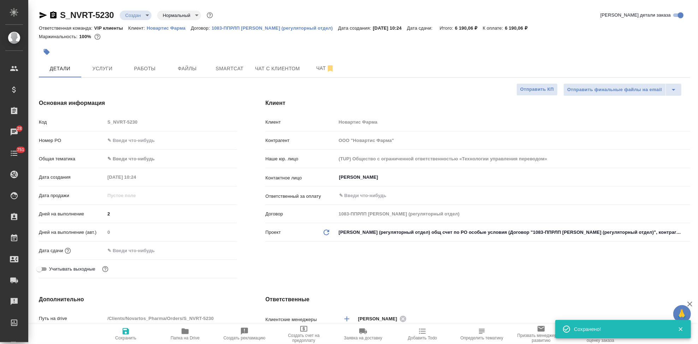
type textarea "x"
click at [129, 332] on icon "button" at bounding box center [126, 331] width 6 height 6
type textarea "x"
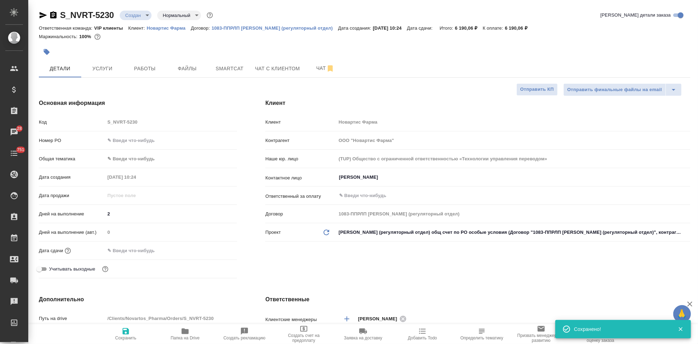
type textarea "x"
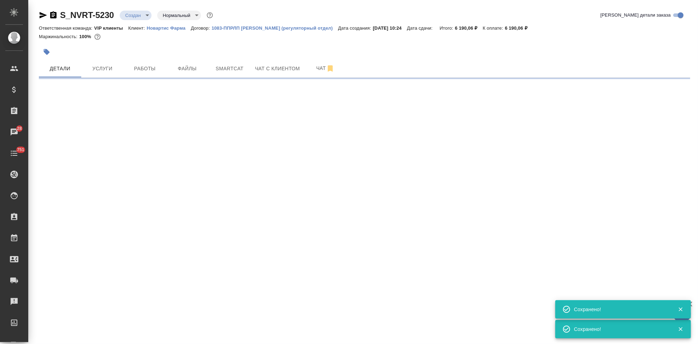
select select "RU"
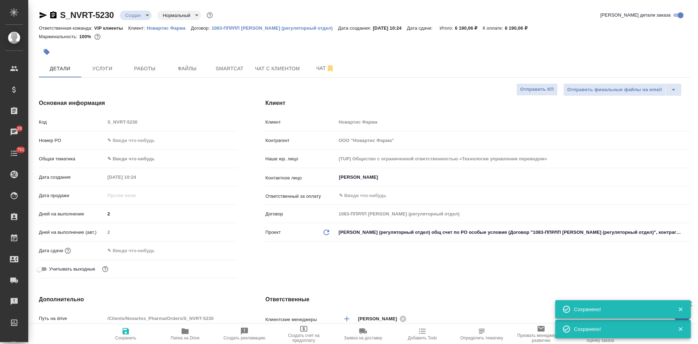
type textarea "x"
click at [134, 251] on input "text" at bounding box center [136, 251] width 62 height 10
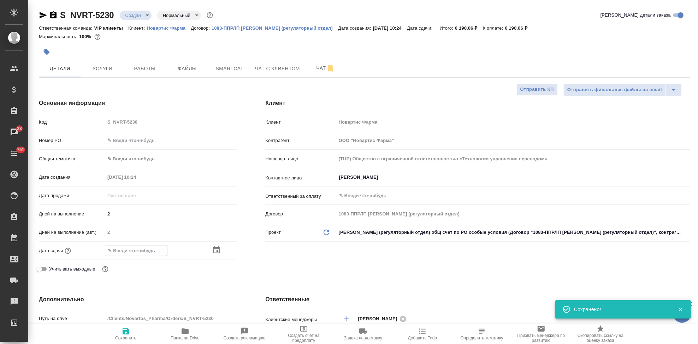
click at [217, 247] on icon "button" at bounding box center [216, 249] width 6 height 7
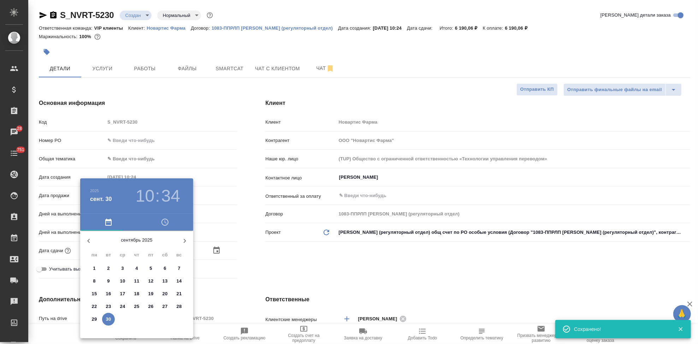
click at [182, 239] on icon "button" at bounding box center [185, 241] width 8 height 8
click at [124, 267] on span "1" at bounding box center [122, 268] width 13 height 7
type input "01.10.2025 10:34"
type textarea "x"
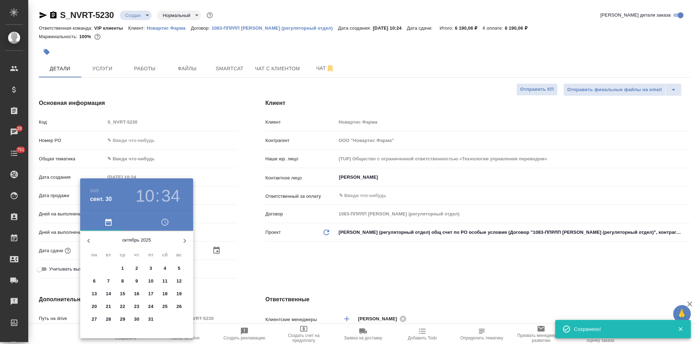
type textarea "x"
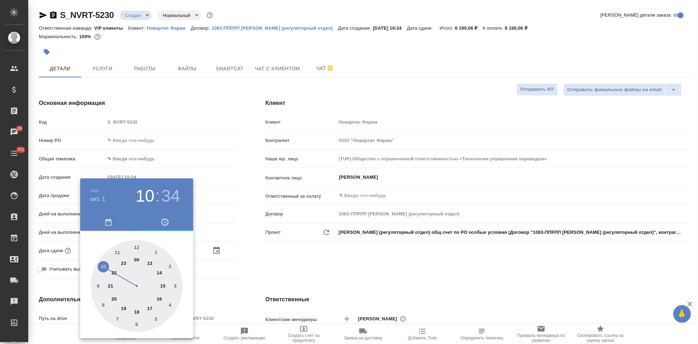
click at [153, 307] on div at bounding box center [137, 286] width 92 height 92
type input "01.10.2025 17:34"
type textarea "x"
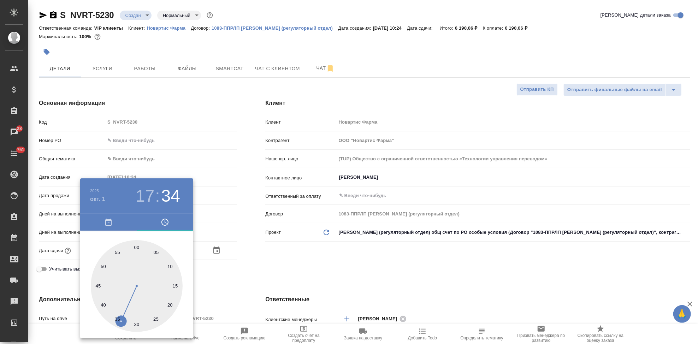
click at [137, 247] on div at bounding box center [137, 286] width 92 height 92
type input "01.10.2025 17:00"
type textarea "x"
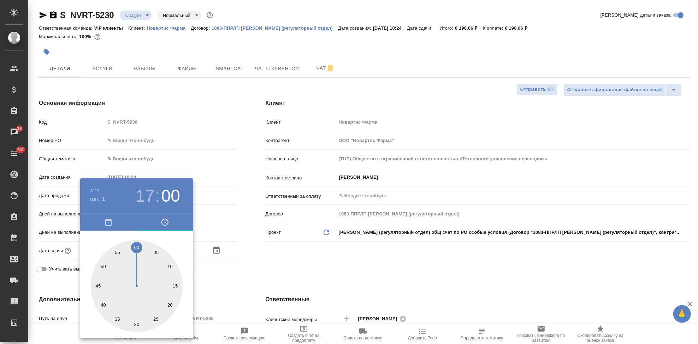
type textarea "x"
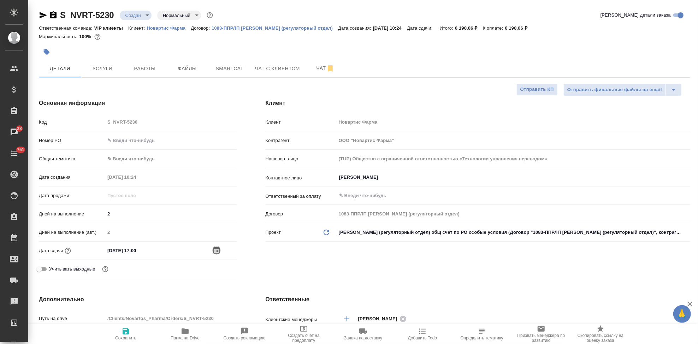
click at [121, 335] on span "Сохранить" at bounding box center [125, 333] width 51 height 13
type textarea "x"
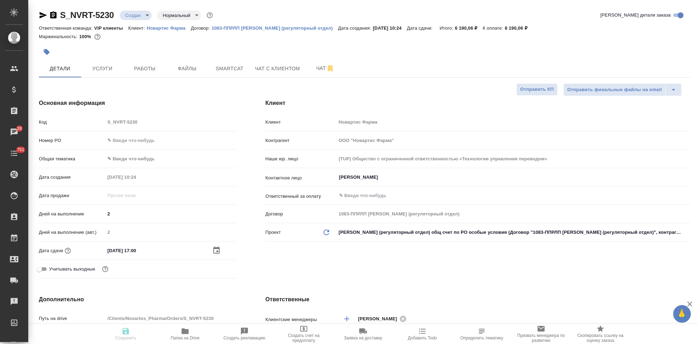
type textarea "x"
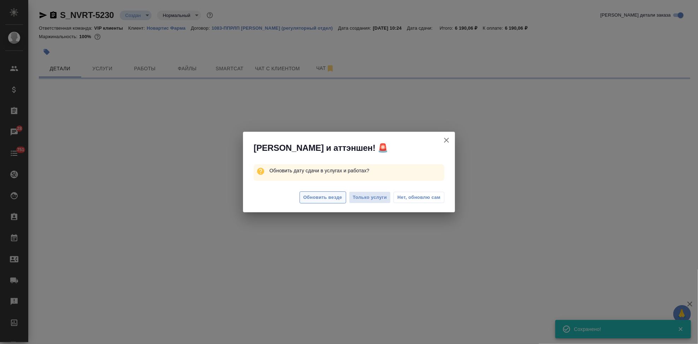
click at [322, 197] on span "Обновить везде" at bounding box center [322, 198] width 39 height 8
select select "RU"
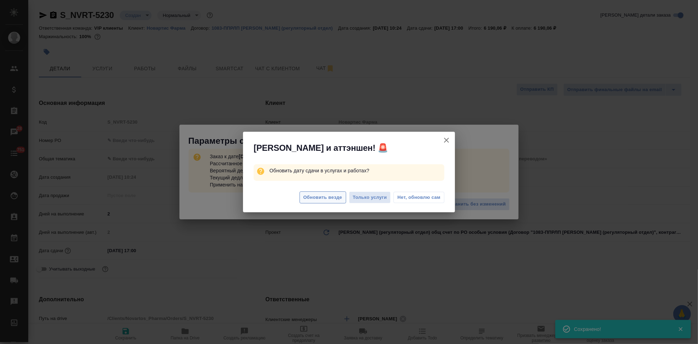
type textarea "x"
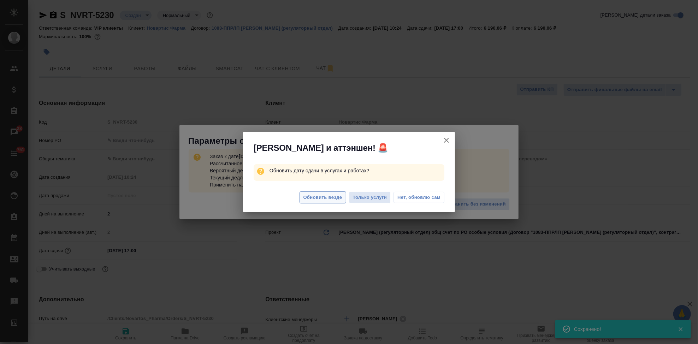
type textarea "x"
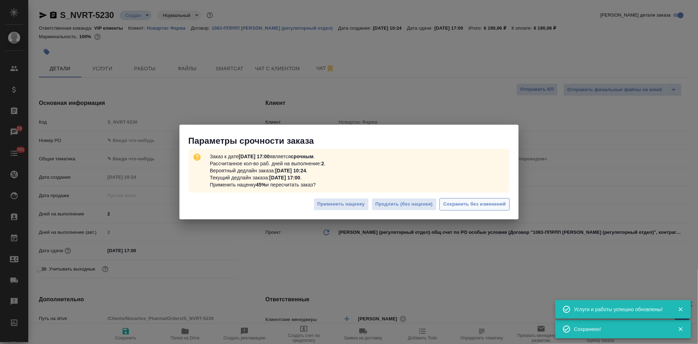
click at [468, 201] on span "Сохранить без изменений" at bounding box center [474, 204] width 63 height 8
type textarea "x"
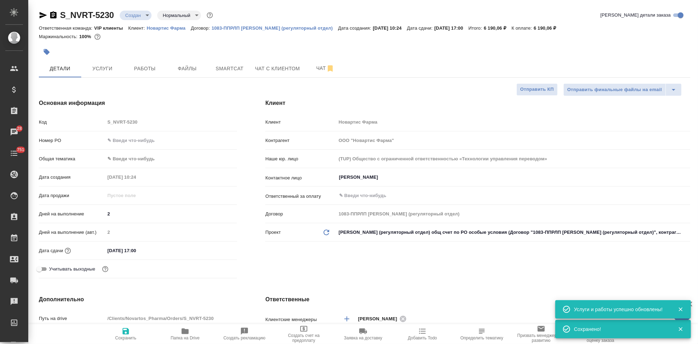
type textarea "x"
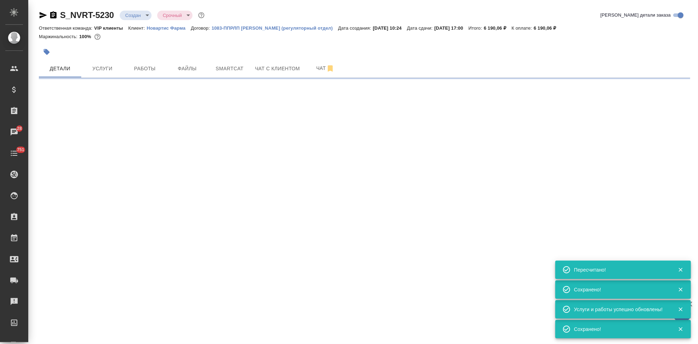
type input "urgent"
select select "RU"
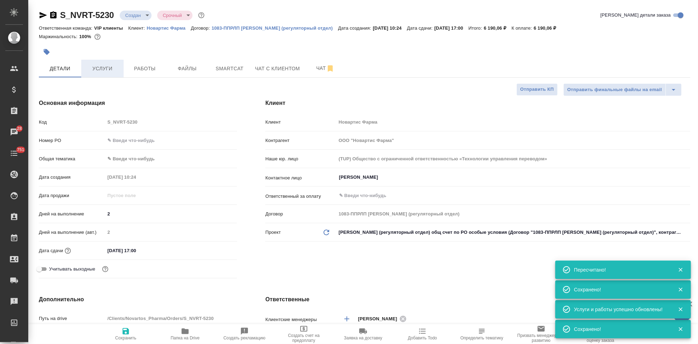
type textarea "x"
click at [107, 68] on span "Услуги" at bounding box center [102, 68] width 34 height 9
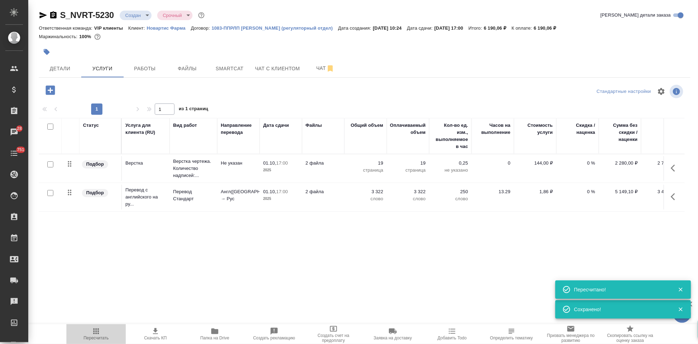
click at [99, 330] on icon "button" at bounding box center [96, 331] width 8 height 8
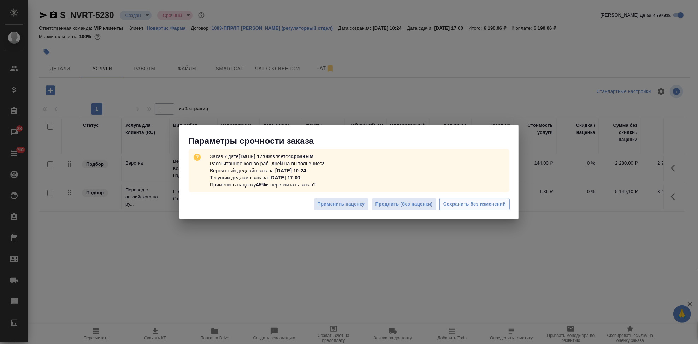
click at [468, 205] on span "Сохранить без изменений" at bounding box center [474, 204] width 63 height 8
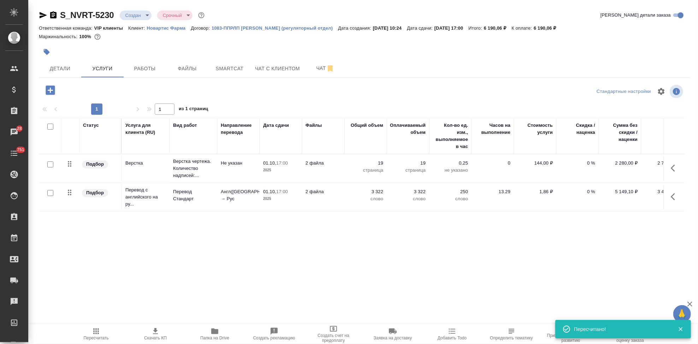
click at [155, 332] on icon "button" at bounding box center [155, 331] width 5 height 6
click at [145, 16] on body "🙏 .cls-1 fill:#fff; AWATERA Kabargina Anna Клиенты Спецификации Заказы 28 Чаты …" at bounding box center [349, 172] width 698 height 344
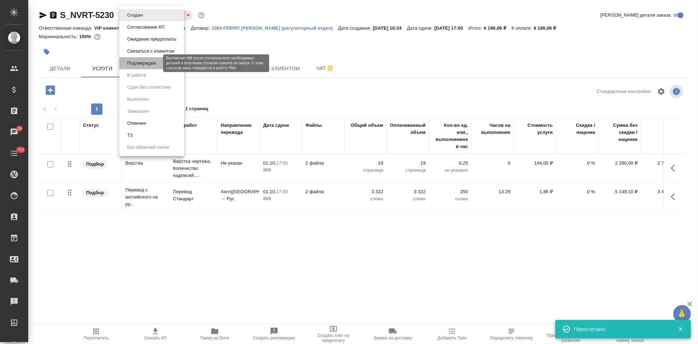
click at [142, 65] on button "Подтвержден" at bounding box center [141, 63] width 33 height 8
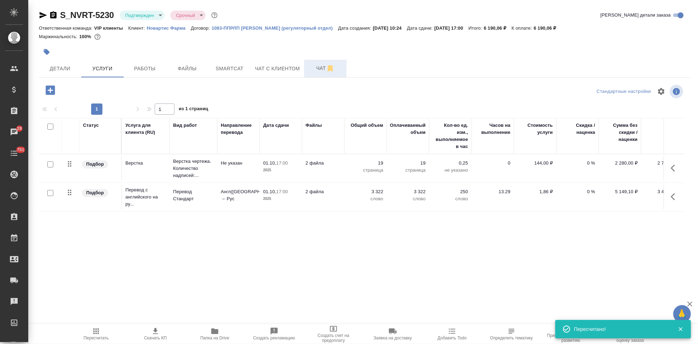
click at [315, 67] on span "Чат" at bounding box center [325, 68] width 34 height 9
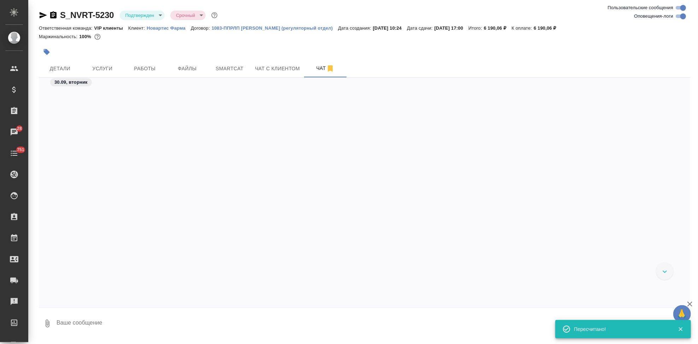
click at [89, 325] on textarea at bounding box center [373, 324] width 634 height 24
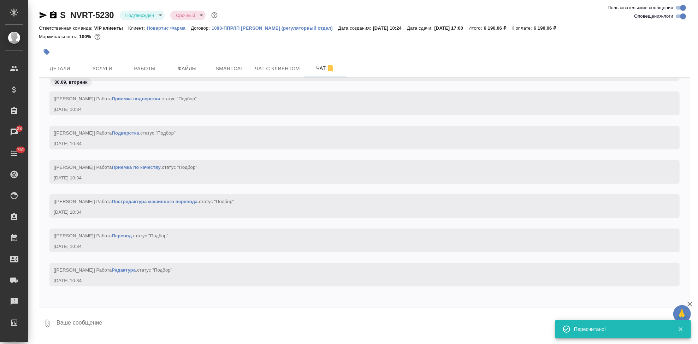
scroll to position [4262, 0]
type textarea """
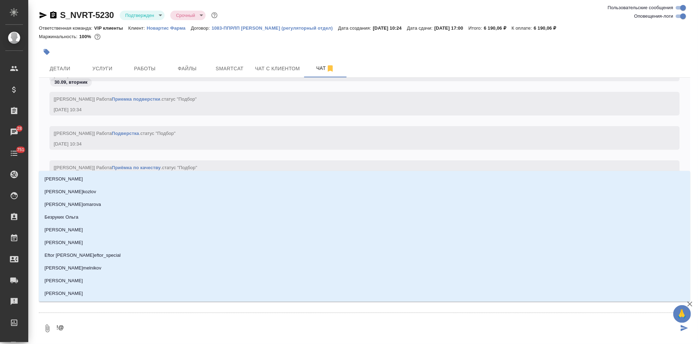
type textarea "!"
type textarea "@г"
type input "г"
type textarea "@гр"
type input "гр"
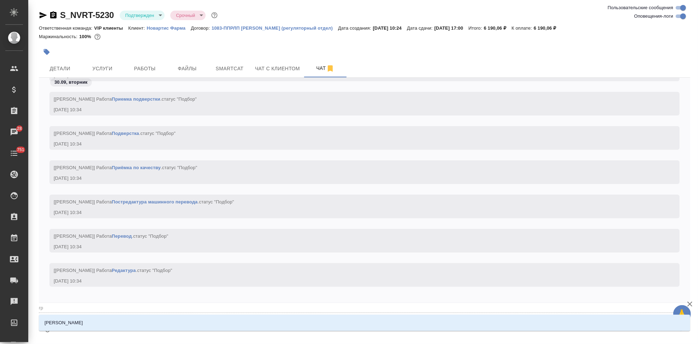
type textarea "@гра"
type input "гра"
type textarea "@граб"
type input "граб"
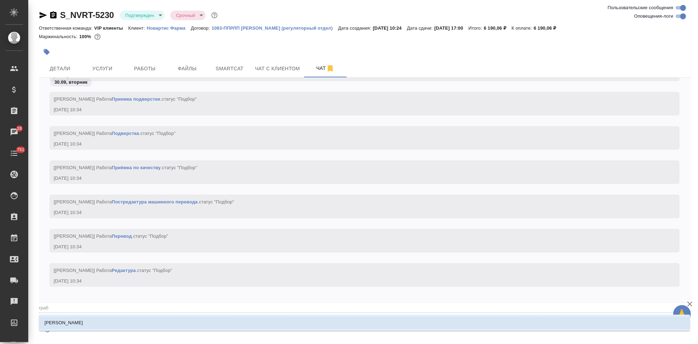
click at [91, 320] on li "[PERSON_NAME]" at bounding box center [364, 323] width 651 height 13
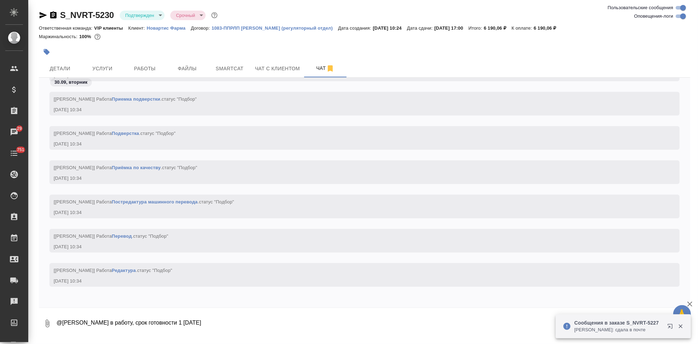
type textarea "@Грабко Мария в работу, срок готовности 1 октября 17 00"
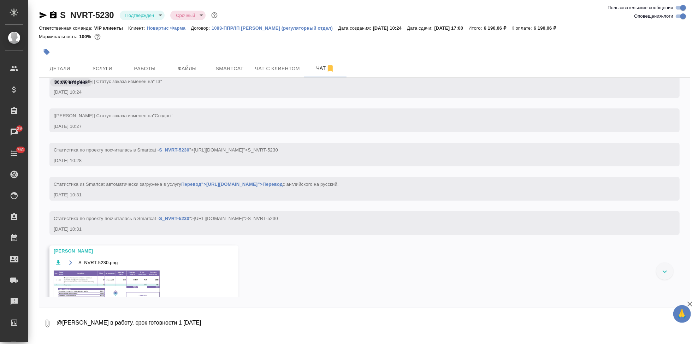
scroll to position [543, 0]
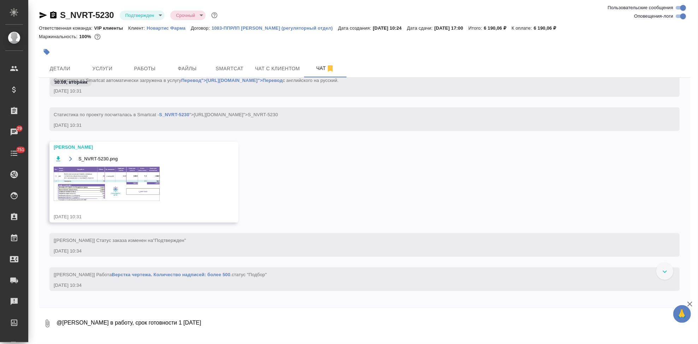
click at [121, 183] on img at bounding box center [107, 184] width 106 height 34
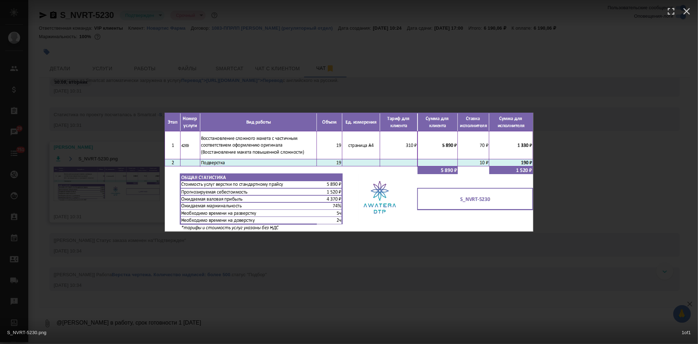
click at [401, 273] on div "S_NVRT-5230.png 1 of 1" at bounding box center [349, 172] width 698 height 344
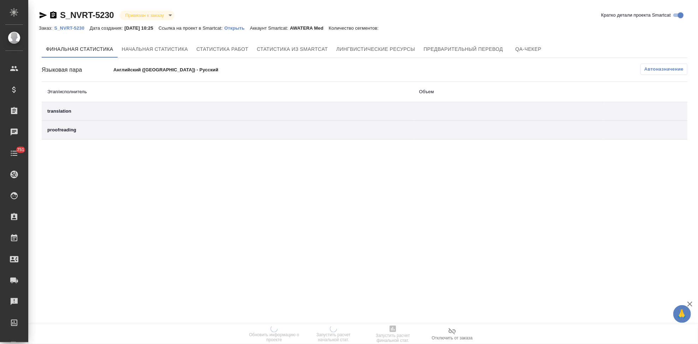
click at [250, 28] on p "Открыть" at bounding box center [236, 27] width 25 height 5
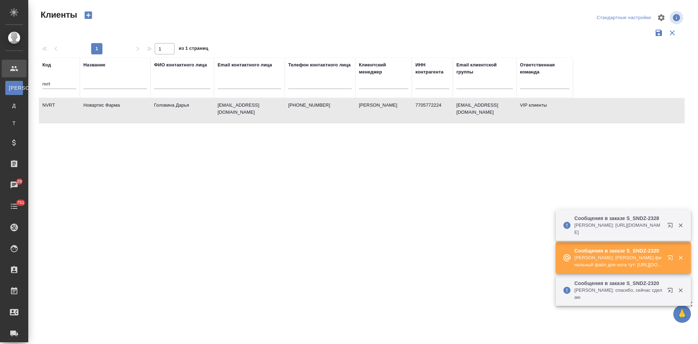
select select "RU"
click at [63, 83] on input "nvrt" at bounding box center [59, 84] width 34 height 9
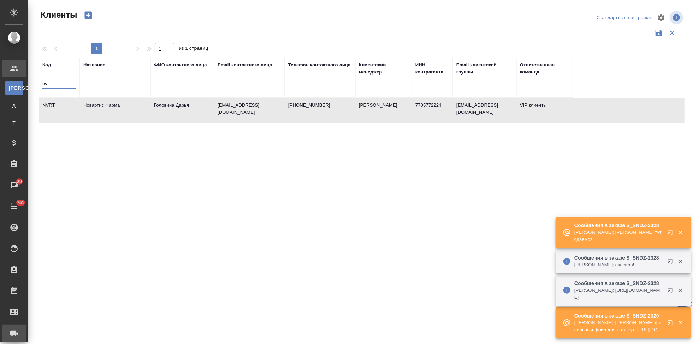
type input "n"
type input "gnrm"
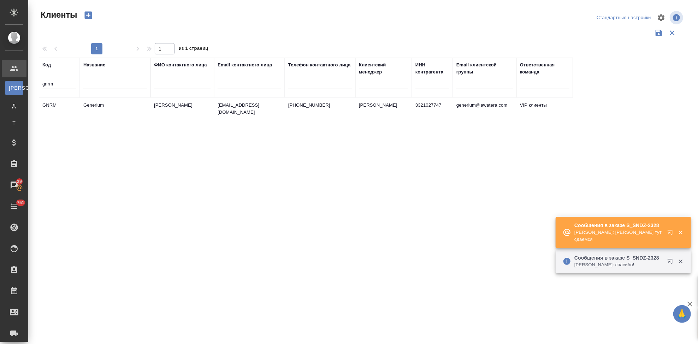
click at [183, 108] on td "[PERSON_NAME]" at bounding box center [182, 110] width 64 height 25
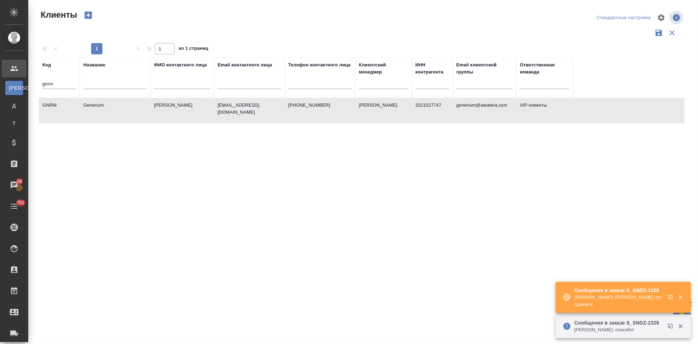
click at [667, 296] on icon "button" at bounding box center [671, 299] width 8 height 8
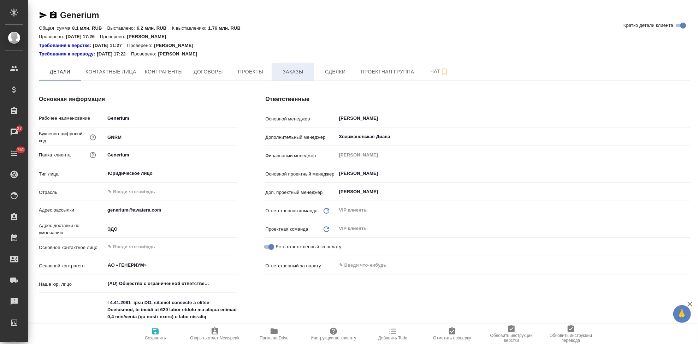
click at [300, 74] on span "Заказы" at bounding box center [293, 71] width 34 height 9
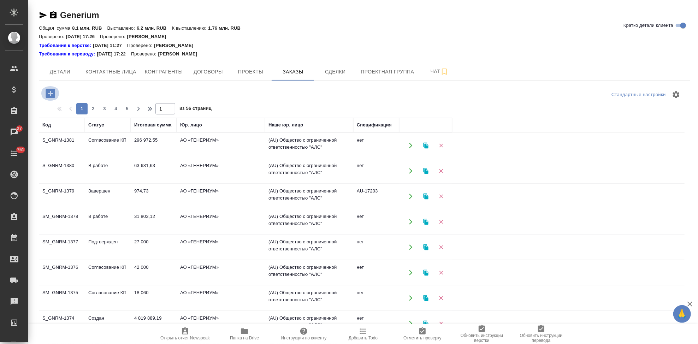
click at [51, 96] on icon "button" at bounding box center [50, 93] width 9 height 9
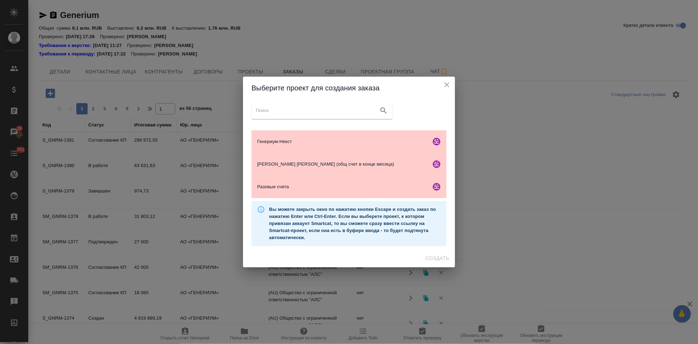
drag, startPoint x: 445, startPoint y: 84, endPoint x: 406, endPoint y: 92, distance: 39.8
click at [445, 84] on icon "close" at bounding box center [447, 85] width 8 height 8
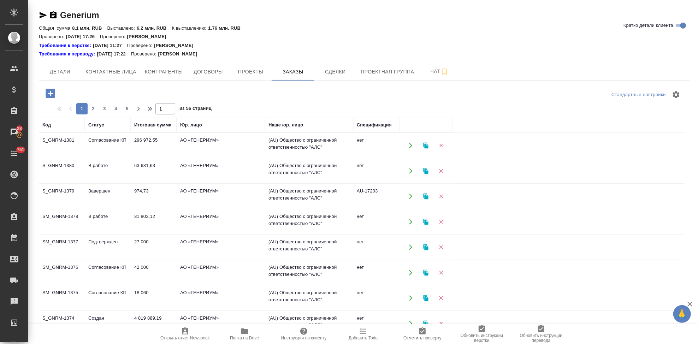
click at [52, 96] on icon "button" at bounding box center [50, 93] width 9 height 9
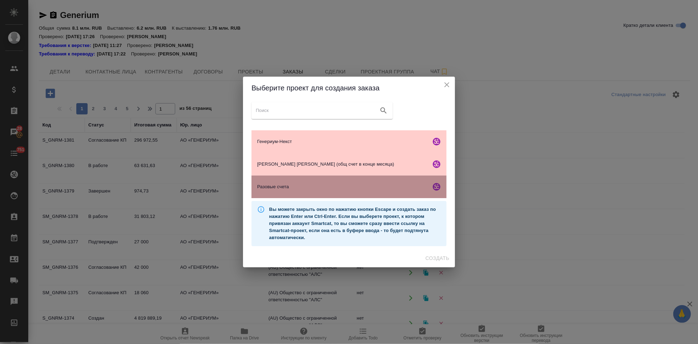
click at [304, 191] on div "Разовые счета" at bounding box center [349, 187] width 195 height 23
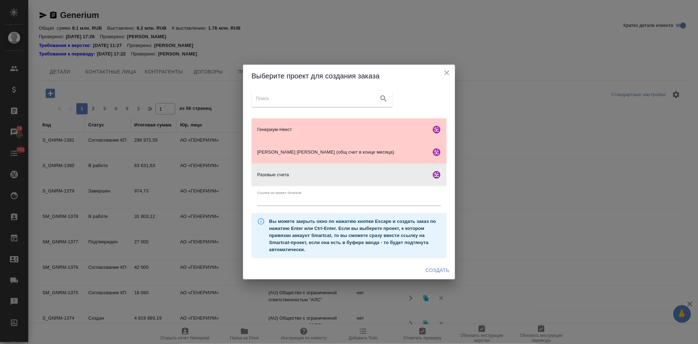
click at [435, 270] on span "Создать" at bounding box center [438, 270] width 24 height 9
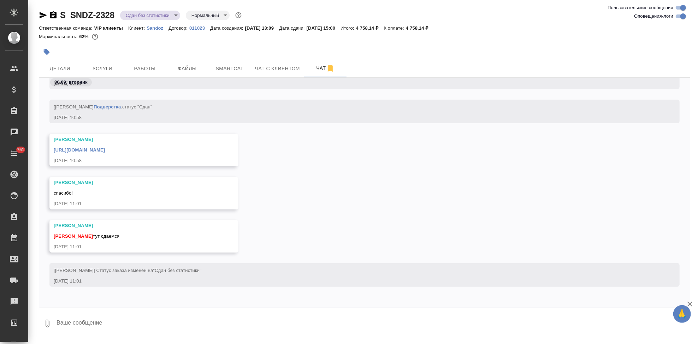
scroll to position [7064, 0]
click at [186, 322] on textarea at bounding box center [373, 324] width 634 height 24
type textarea "c"
type textarea "спасибо поймала"
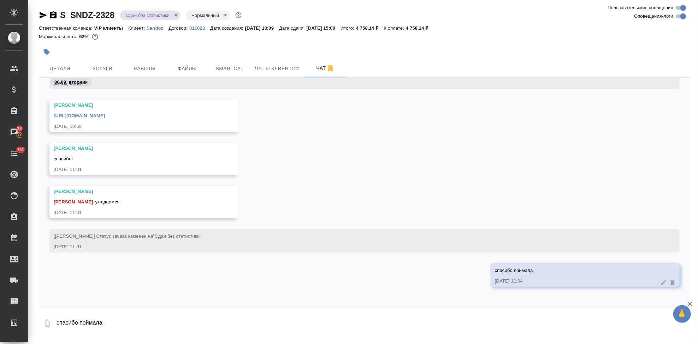
click at [105, 117] on link "[URL][DOMAIN_NAME]" at bounding box center [79, 115] width 51 height 5
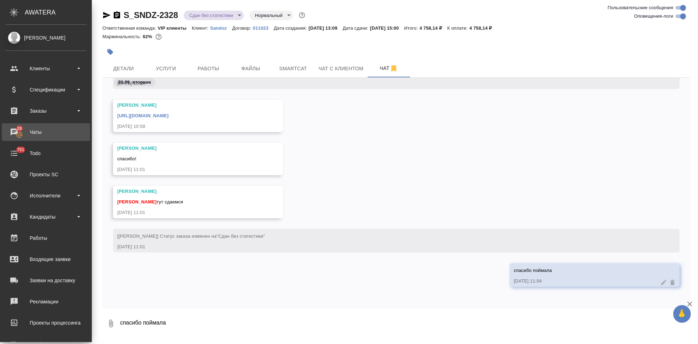
click at [10, 137] on div "Чаты" at bounding box center [45, 132] width 81 height 11
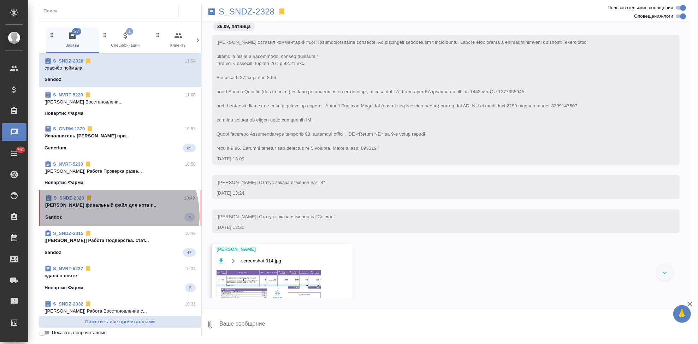
click at [104, 216] on div "Sandoz 4" at bounding box center [120, 217] width 150 height 8
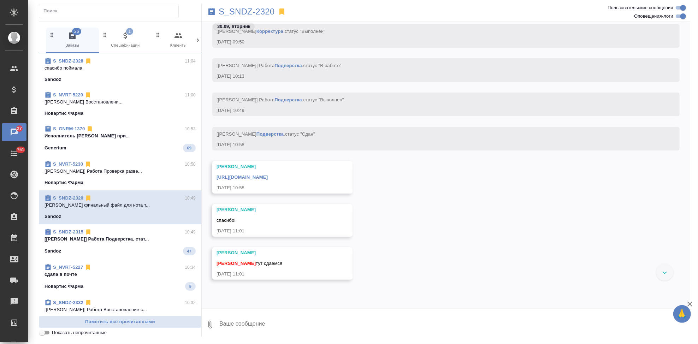
scroll to position [1987, 0]
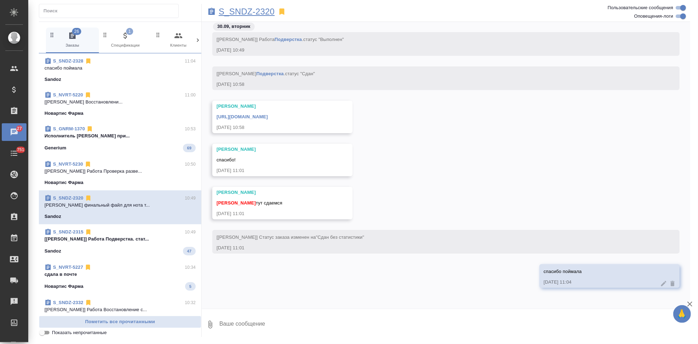
click at [256, 10] on p "S_SNDZ-2320" at bounding box center [247, 11] width 56 height 7
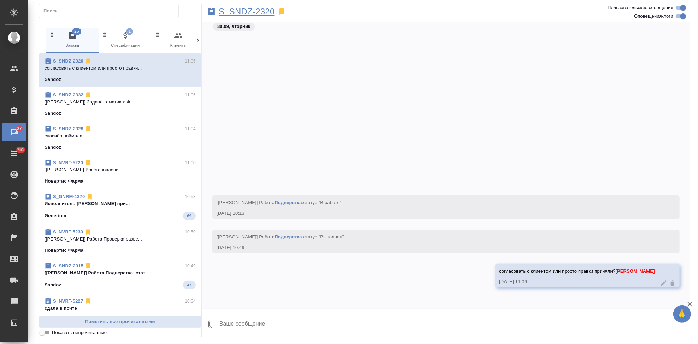
scroll to position [1789, 0]
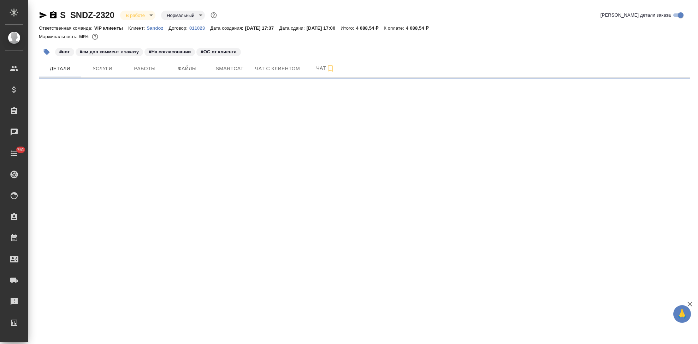
select select "RU"
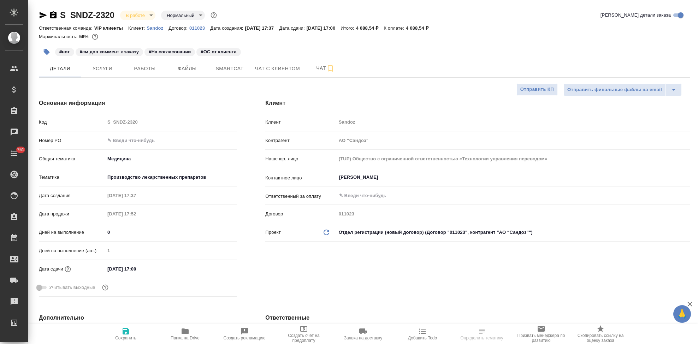
type textarea "x"
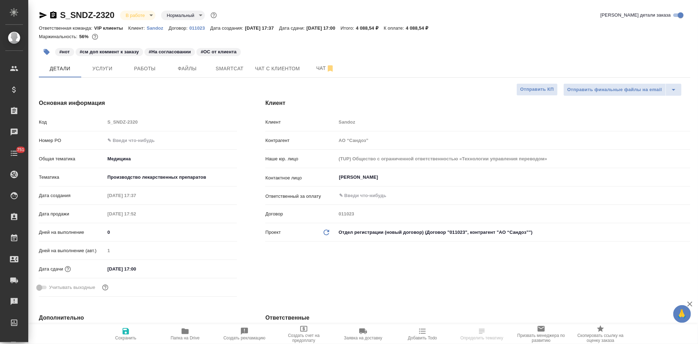
type textarea "x"
click at [318, 73] on button "Чат" at bounding box center [325, 69] width 42 height 18
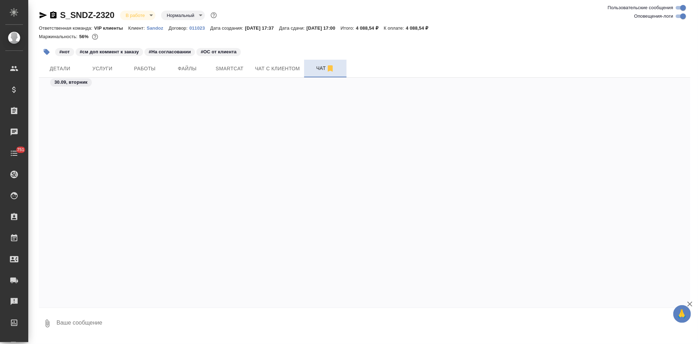
scroll to position [20897, 0]
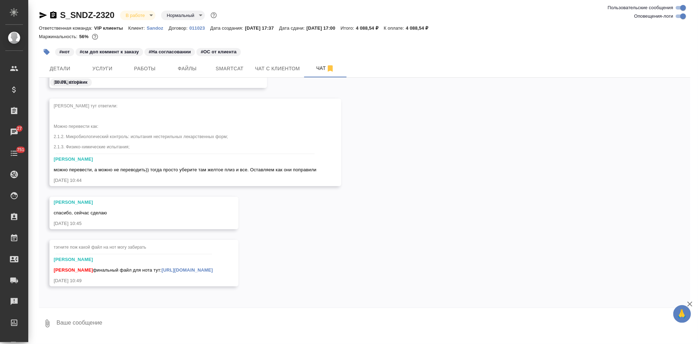
click at [128, 321] on textarea at bounding box center [373, 324] width 634 height 24
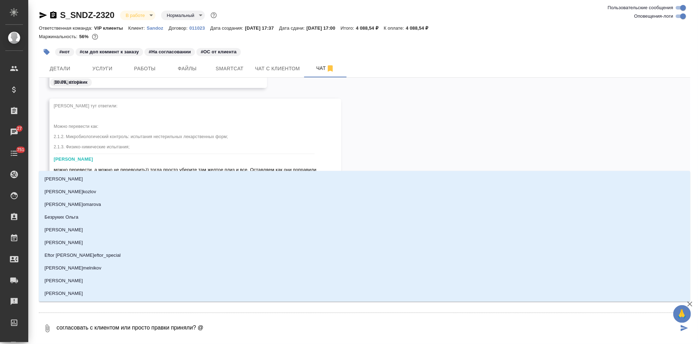
type textarea "согласовать с клиентом или просто правки приняли? @г"
type input "г"
type textarea "согласовать с клиентом или просто правки приняли? @го"
type input "го"
type textarea "согласовать с клиентом или просто правки приняли? @гор"
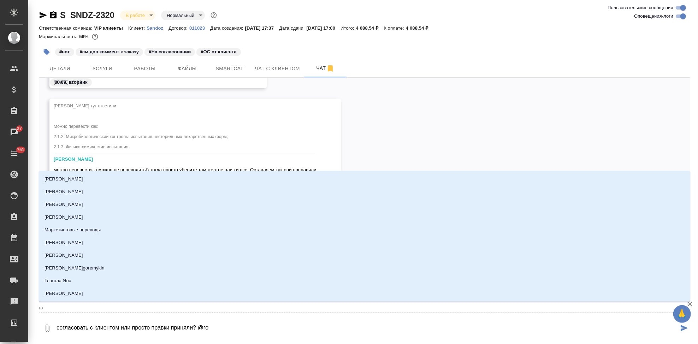
type input "гор"
type textarea "согласовать с клиентом или просто правки приняли? @горш"
type input "горш"
type textarea "согласовать с клиентом или просто правки приняли? @горшк"
type input "горшк"
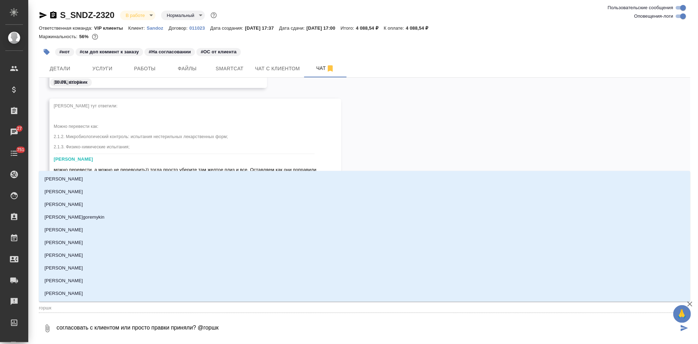
type textarea "согласовать с клиентом или просто правки приняли? @горшко"
type input "горшко"
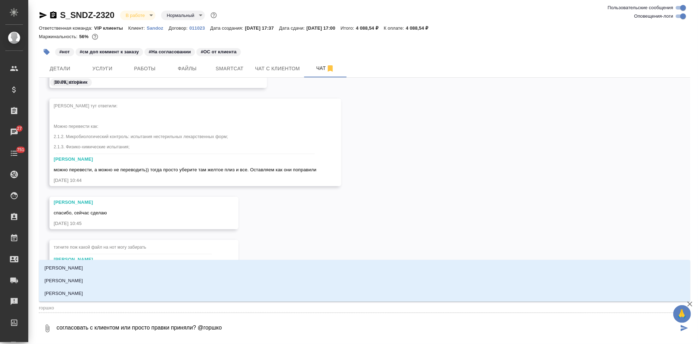
type textarea "согласовать с клиентом или просто правки приняли? @горшков"
type input "горшков"
type textarea "согласовать с клиентом или просто правки приняли? @горшкова"
type input "горшкова"
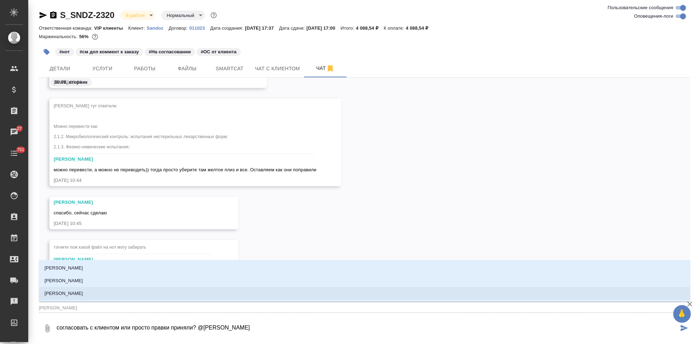
click at [63, 292] on p "Горшкова Валентина" at bounding box center [64, 293] width 39 height 7
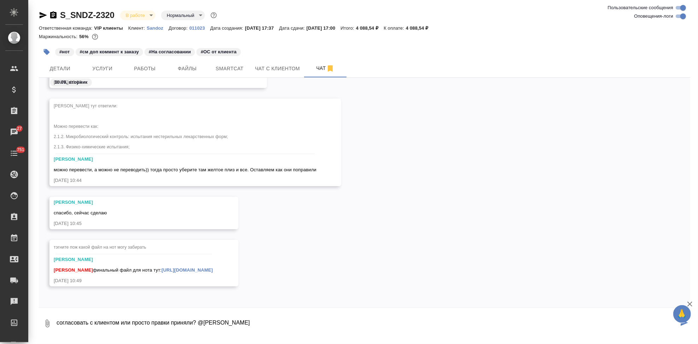
type textarea "согласовать с клиентом или просто правки приняли? @Горшкова Валентина"
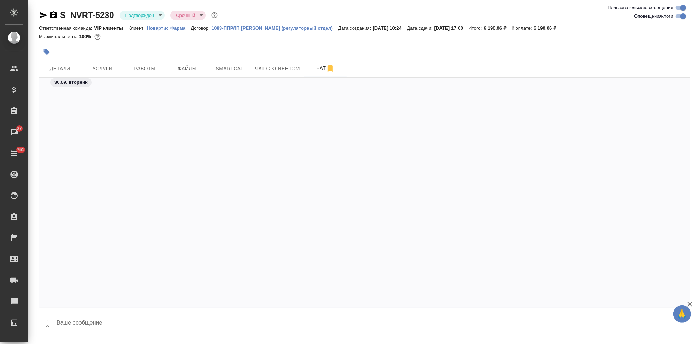
scroll to position [12069, 0]
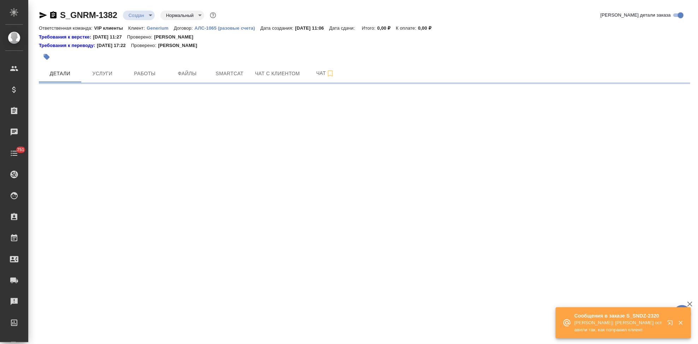
select select "RU"
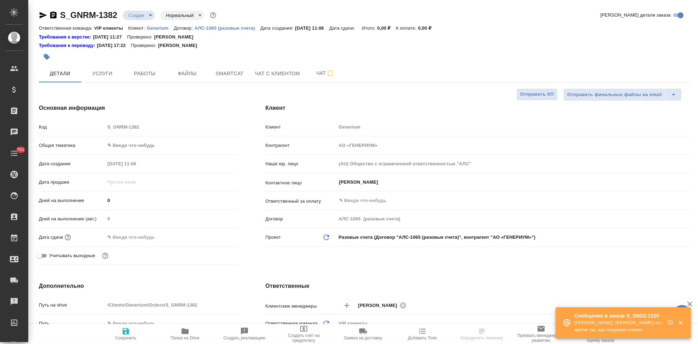
type textarea "x"
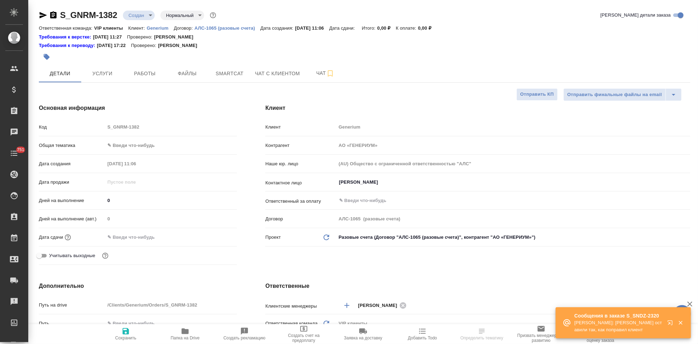
type textarea "x"
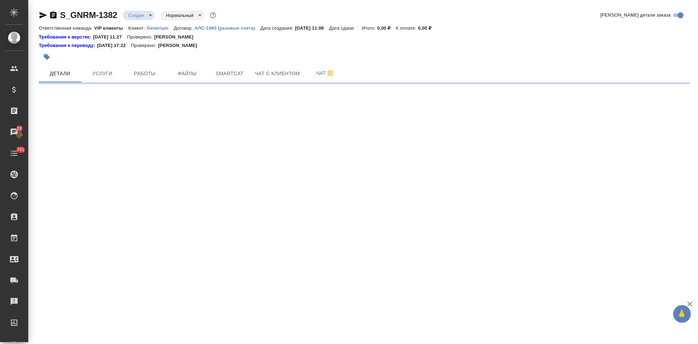
select select "RU"
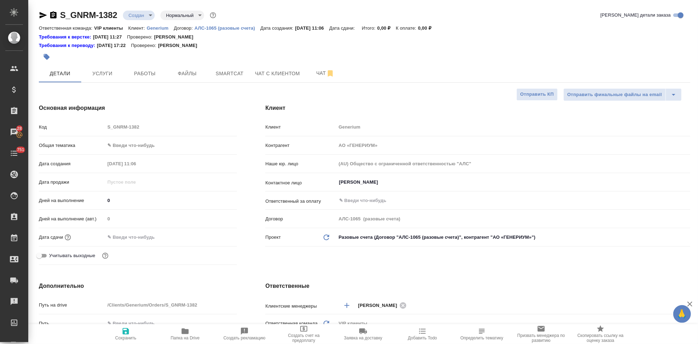
type textarea "x"
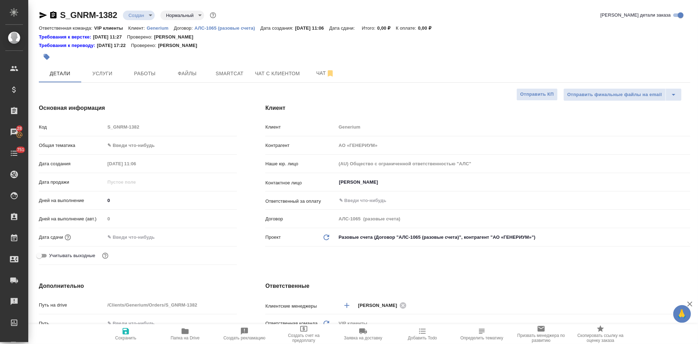
type textarea "x"
